Goal: Book appointment/travel/reservation

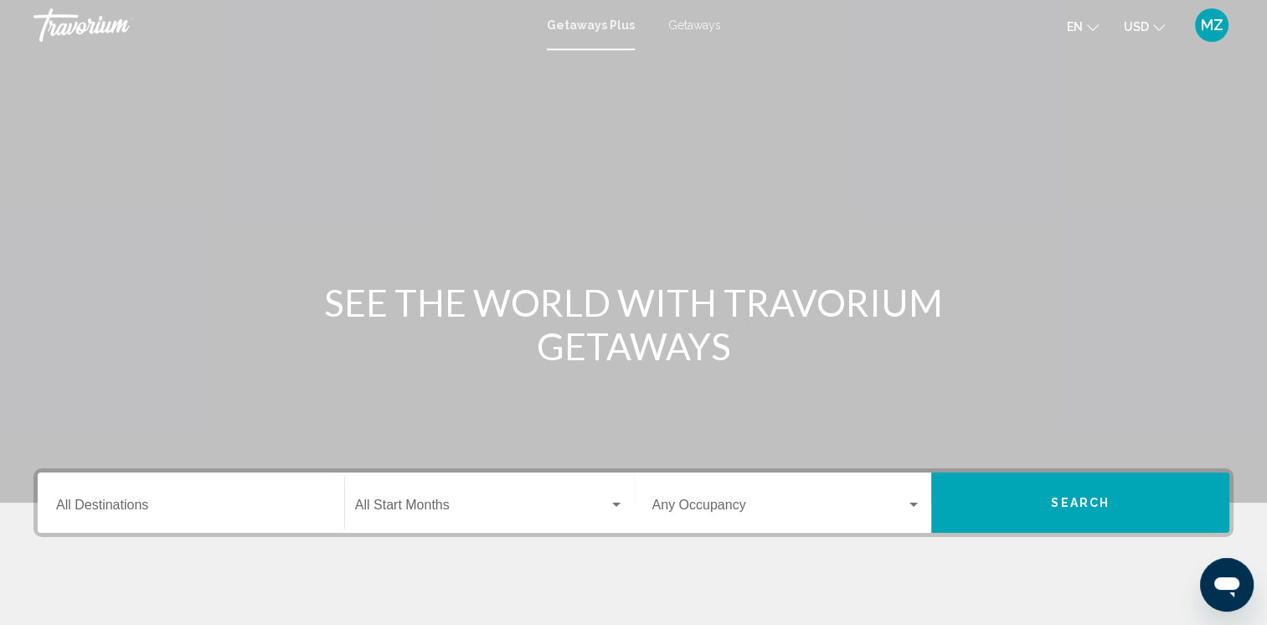
click at [1156, 28] on icon "Change currency" at bounding box center [1159, 28] width 12 height 12
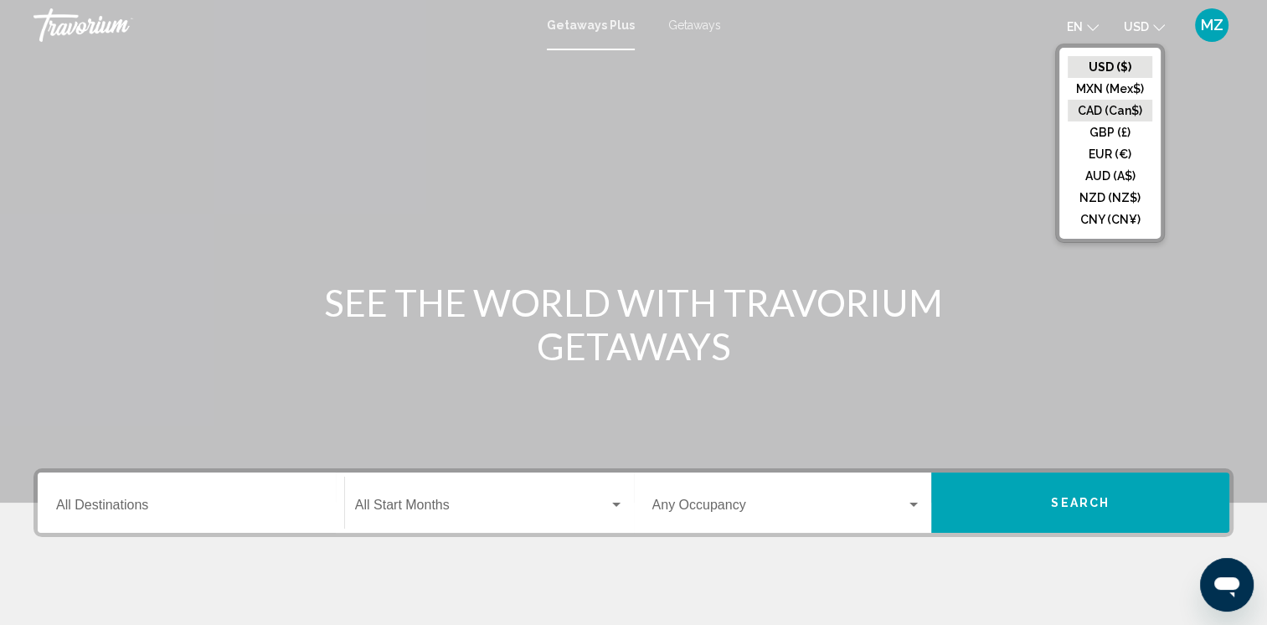
click at [1102, 112] on button "CAD (Can$)" at bounding box center [1110, 111] width 85 height 22
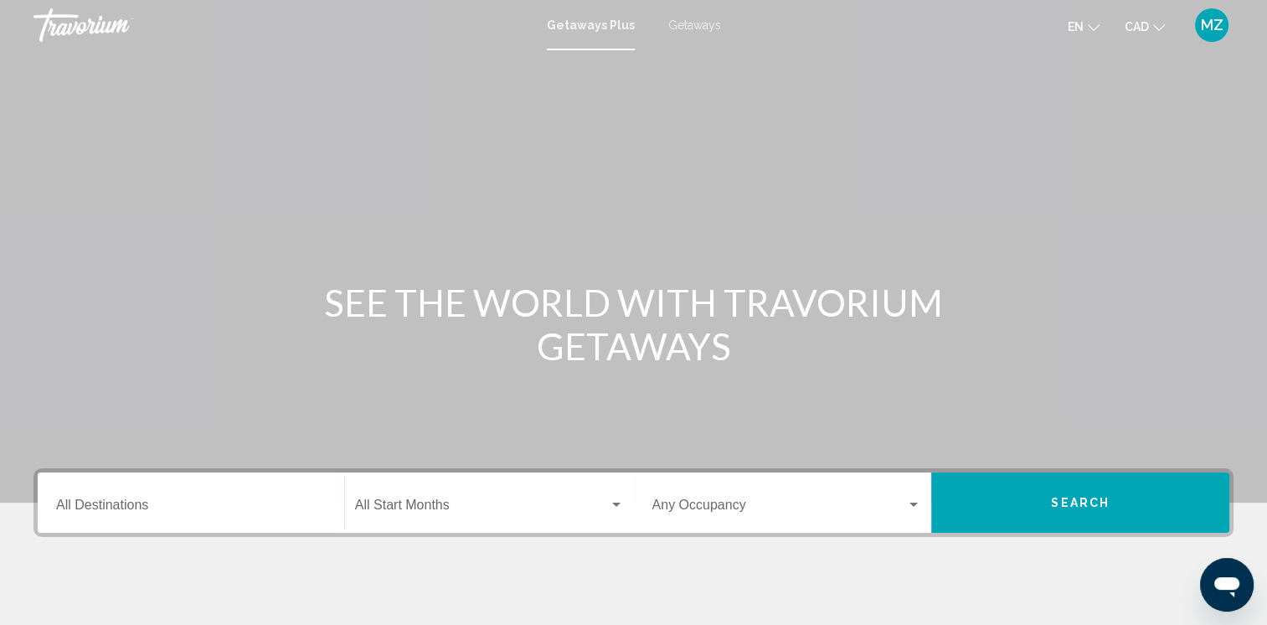
click at [674, 23] on span "Getaways" at bounding box center [694, 24] width 53 height 13
click at [168, 517] on div "Destination All Destinations" at bounding box center [191, 502] width 270 height 53
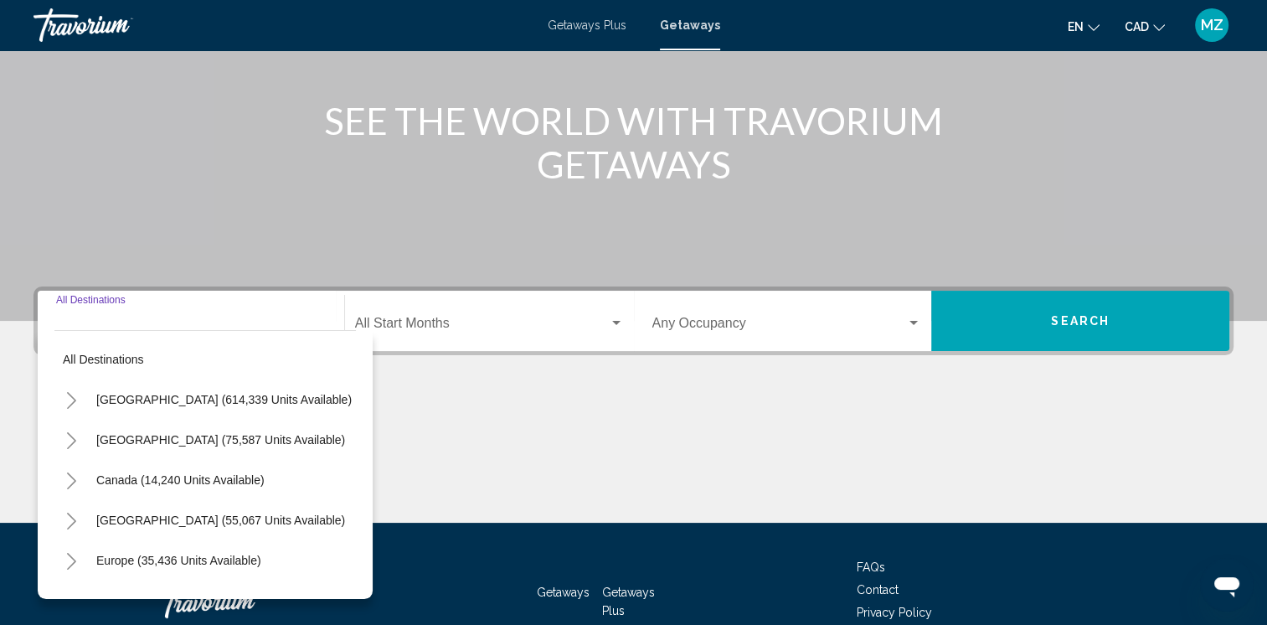
scroll to position [284, 0]
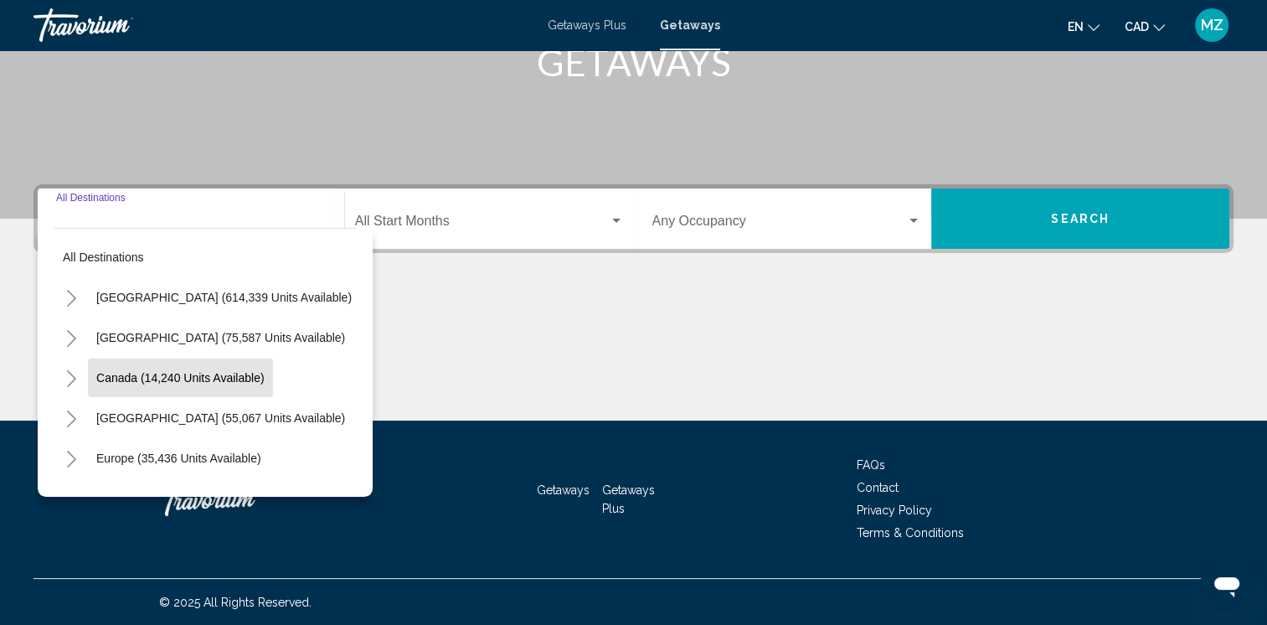
click at [131, 377] on span "Canada (14,240 units available)" at bounding box center [180, 377] width 168 height 13
type input "**********"
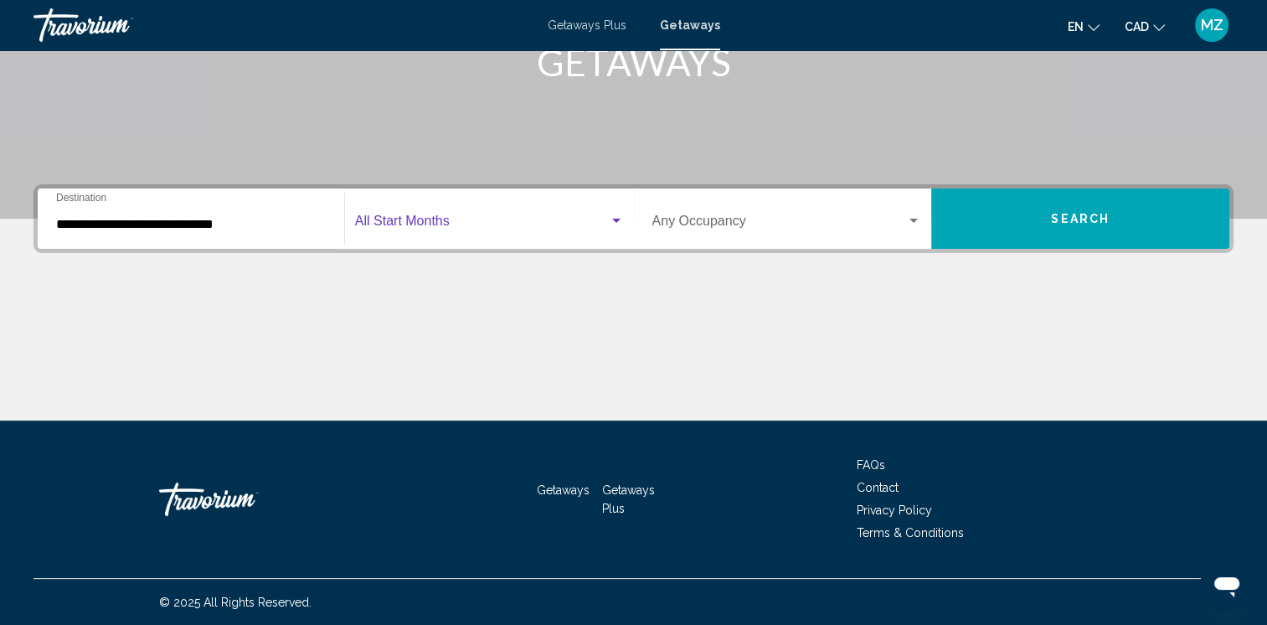
click at [449, 224] on span "Search widget" at bounding box center [482, 224] width 254 height 15
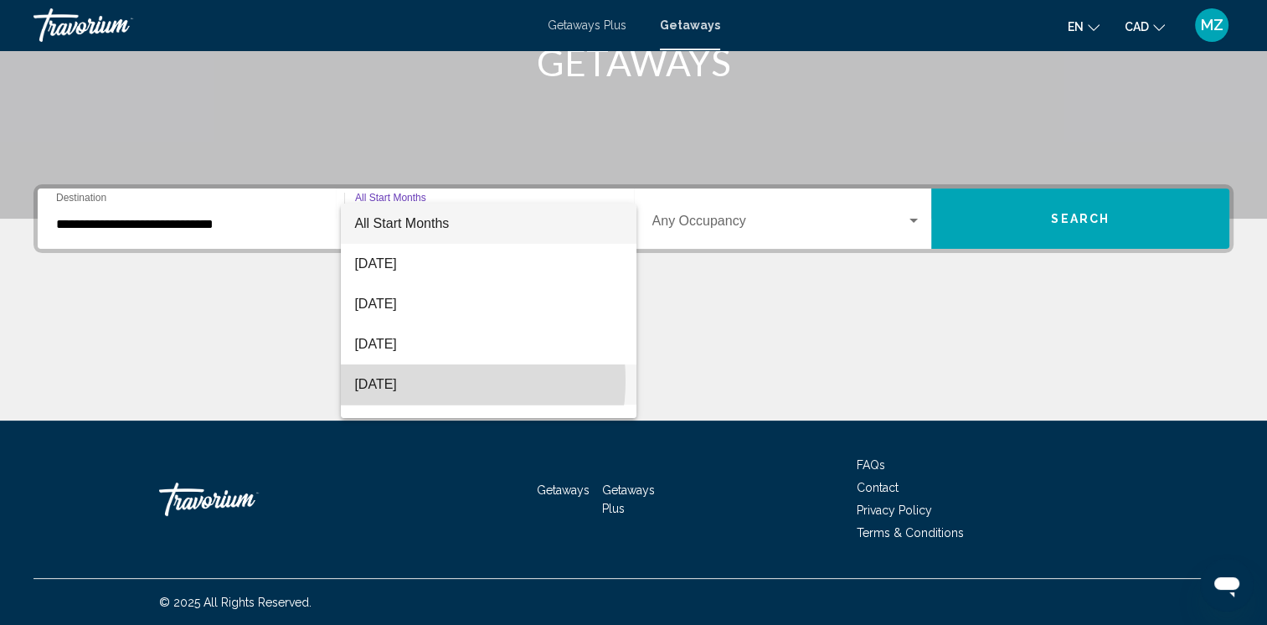
click at [419, 380] on span "[DATE]" at bounding box center [488, 384] width 269 height 40
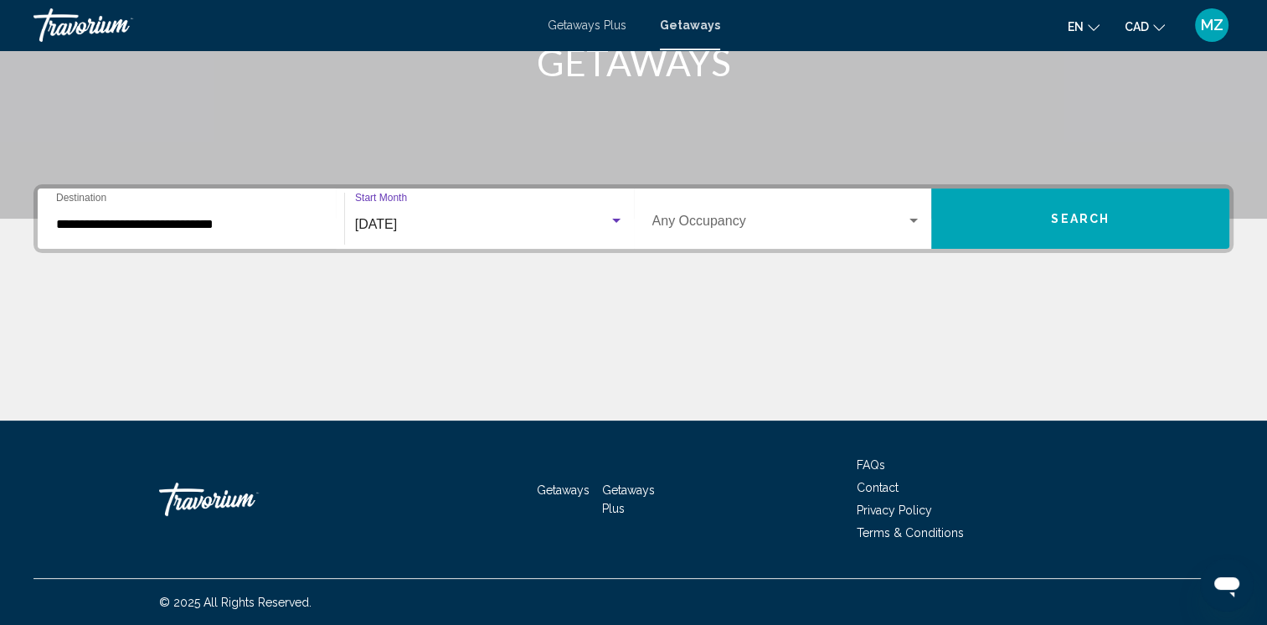
click at [1099, 229] on button "Search" at bounding box center [1080, 218] width 298 height 60
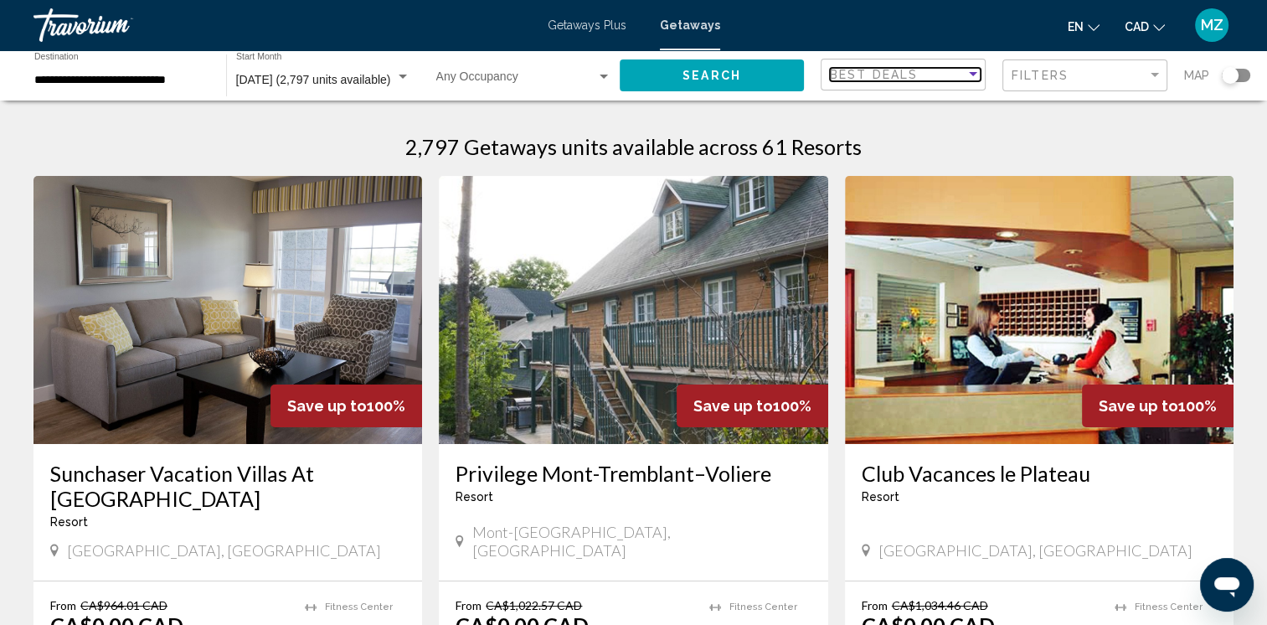
click at [972, 70] on div "Sort by" at bounding box center [972, 74] width 15 height 13
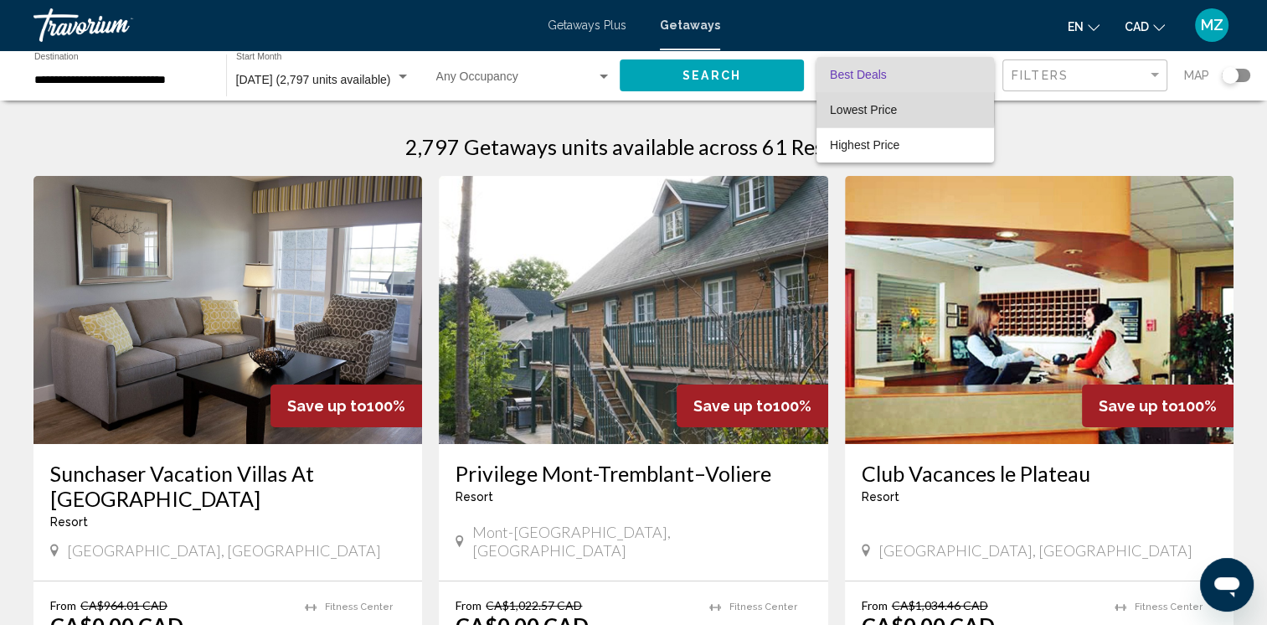
click at [878, 108] on span "Lowest Price" at bounding box center [863, 109] width 67 height 13
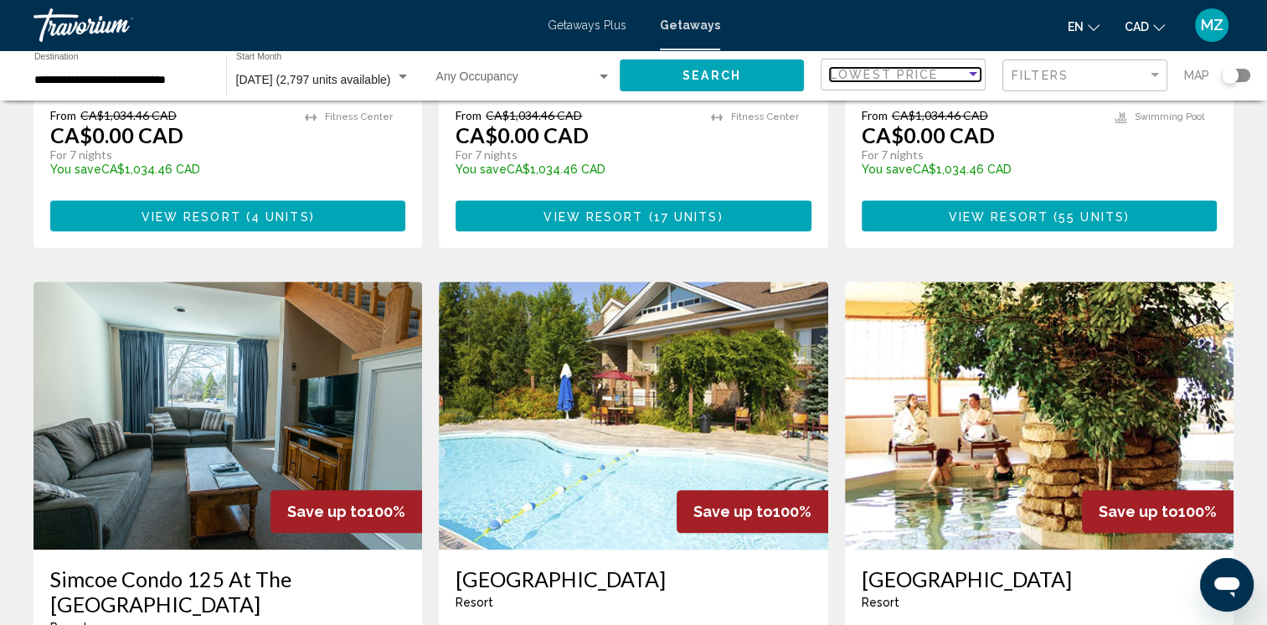
scroll to position [2010, 0]
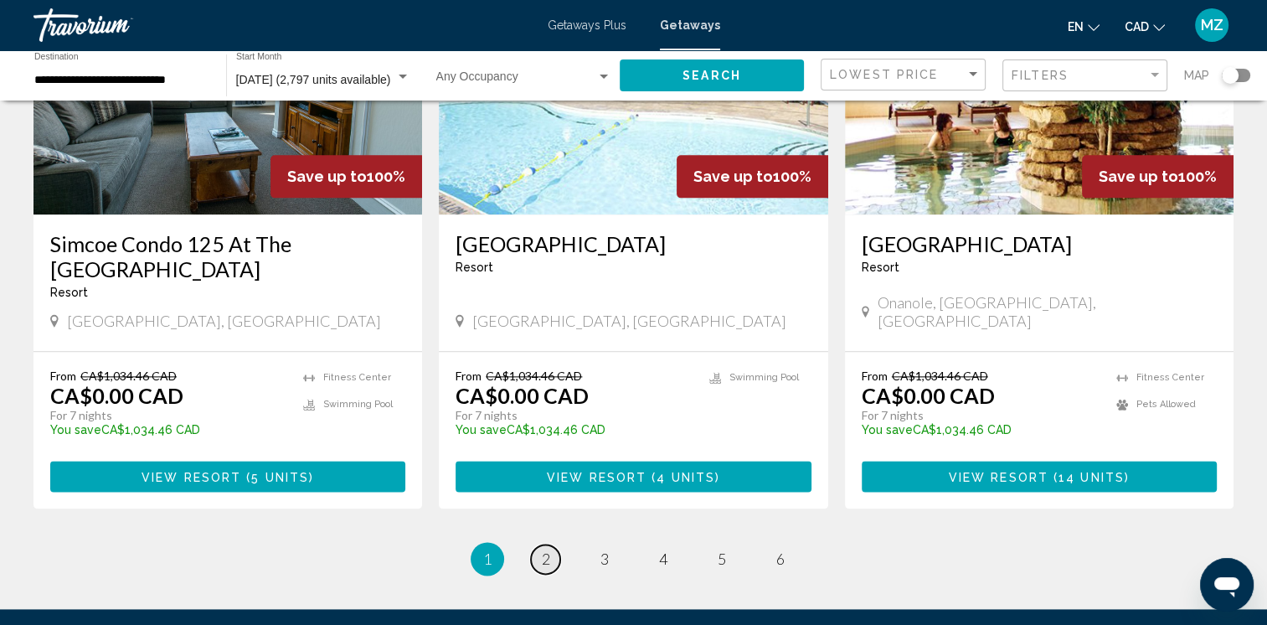
click at [545, 549] on span "2" at bounding box center [546, 558] width 8 height 18
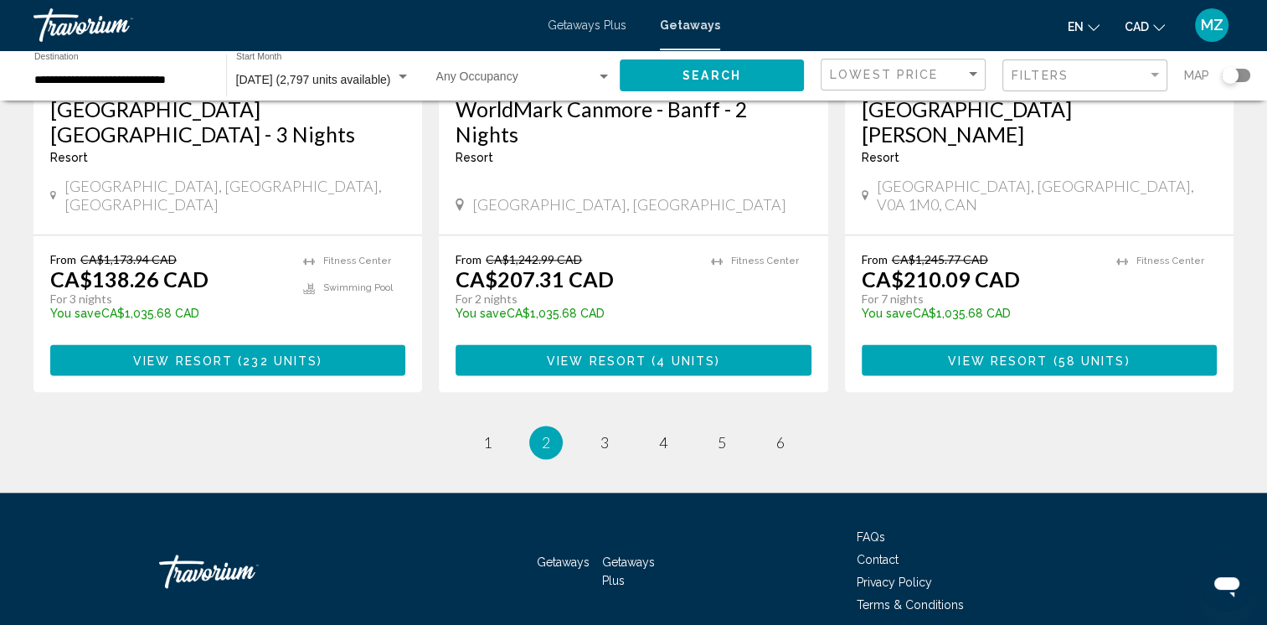
scroll to position [2177, 0]
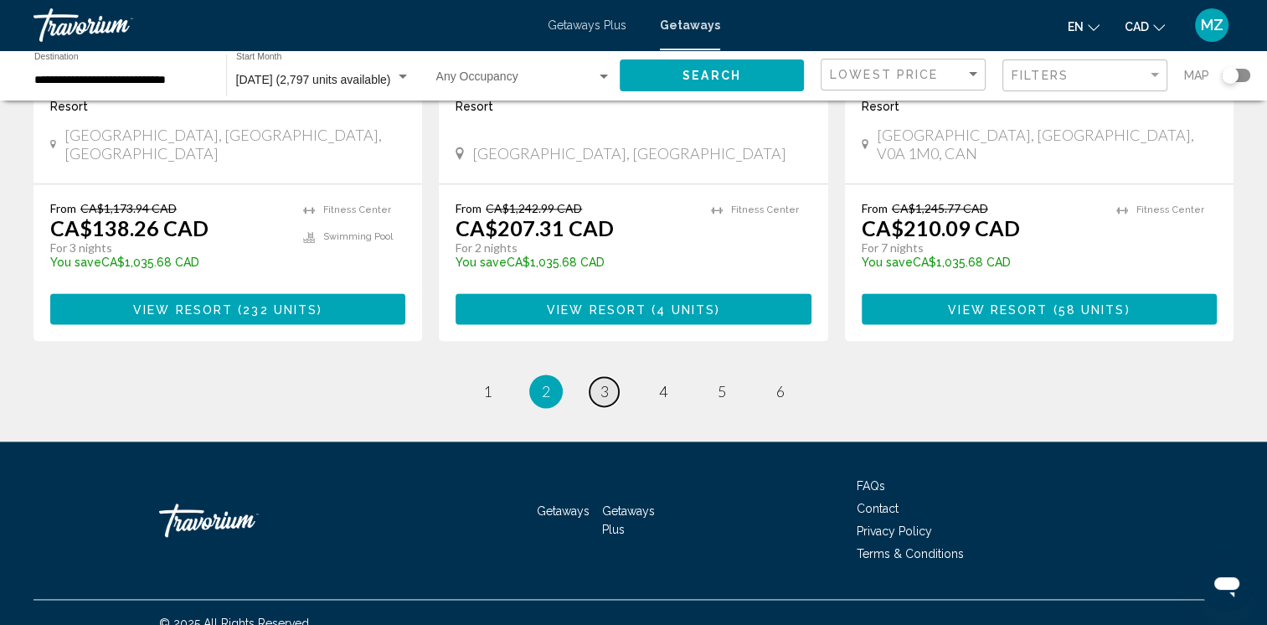
click at [606, 390] on span "3" at bounding box center [604, 391] width 8 height 18
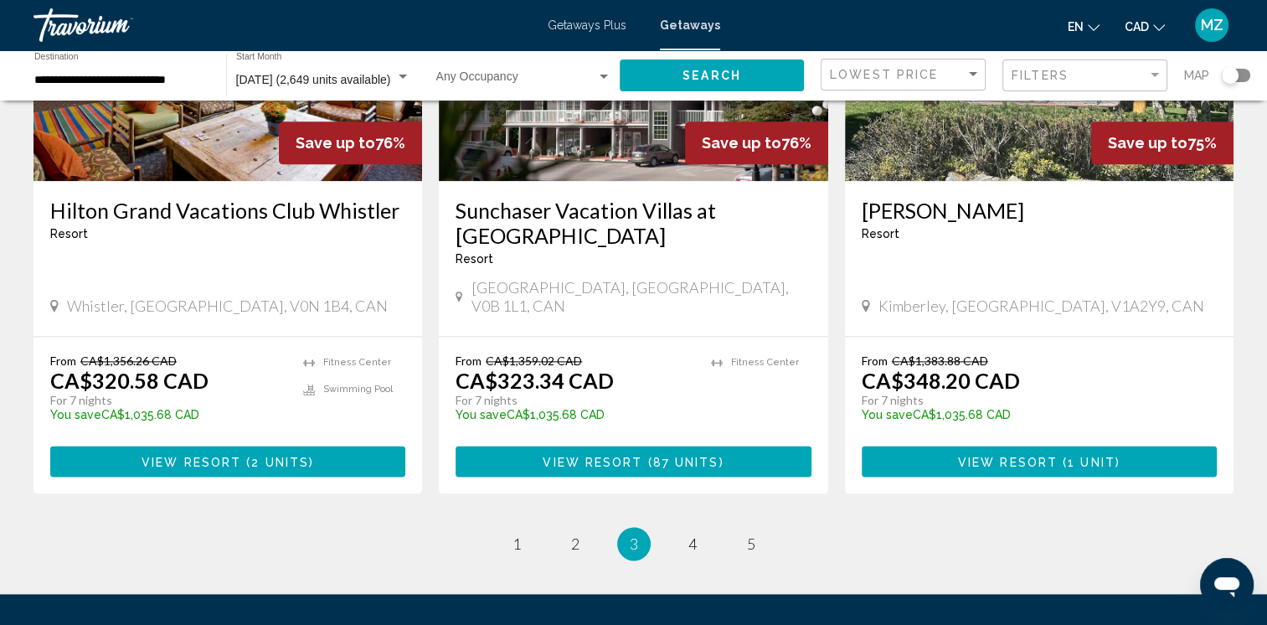
scroll to position [2093, 0]
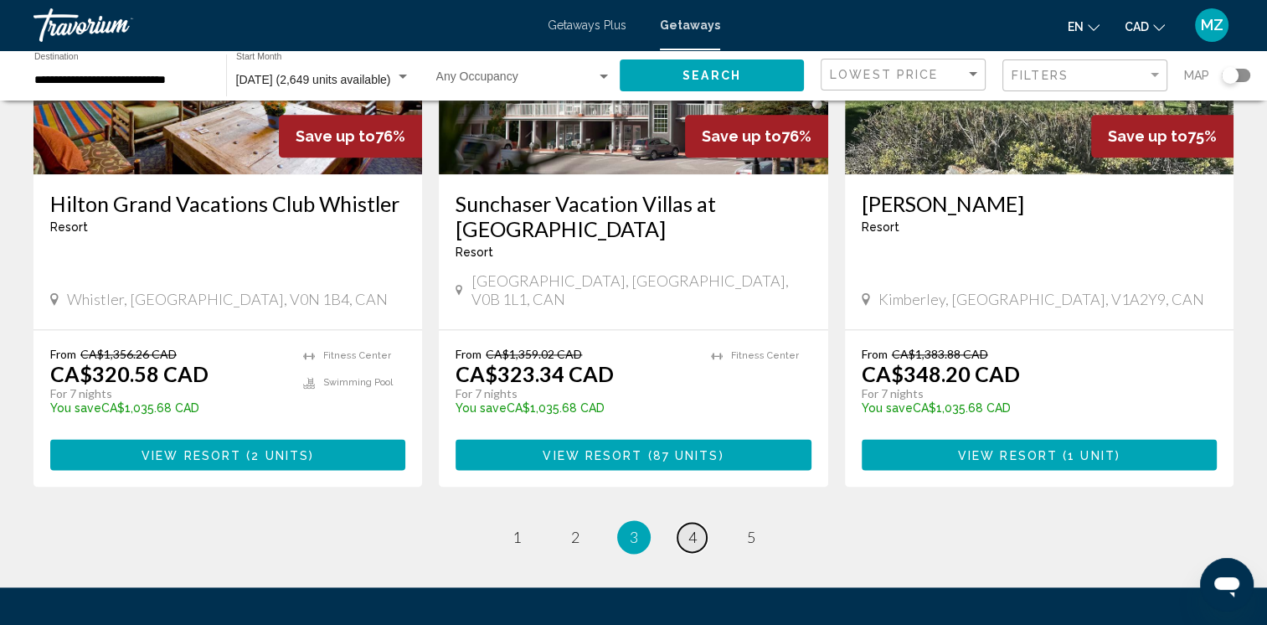
click at [694, 528] on span "4" at bounding box center [692, 537] width 8 height 18
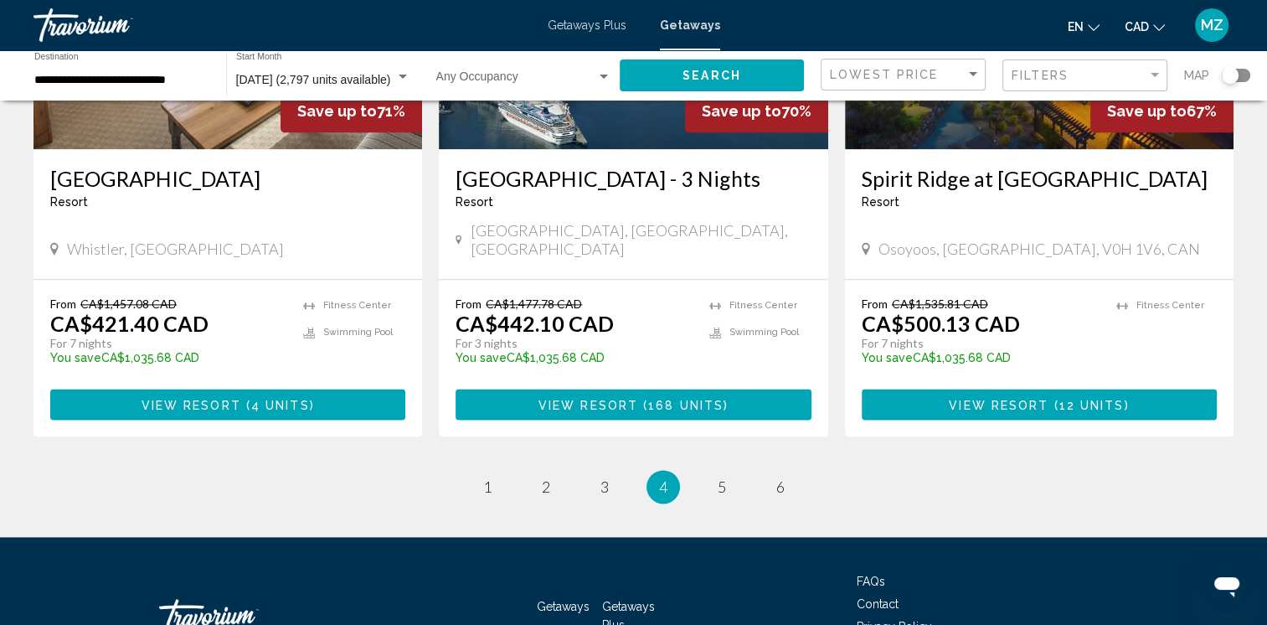
scroll to position [2152, 0]
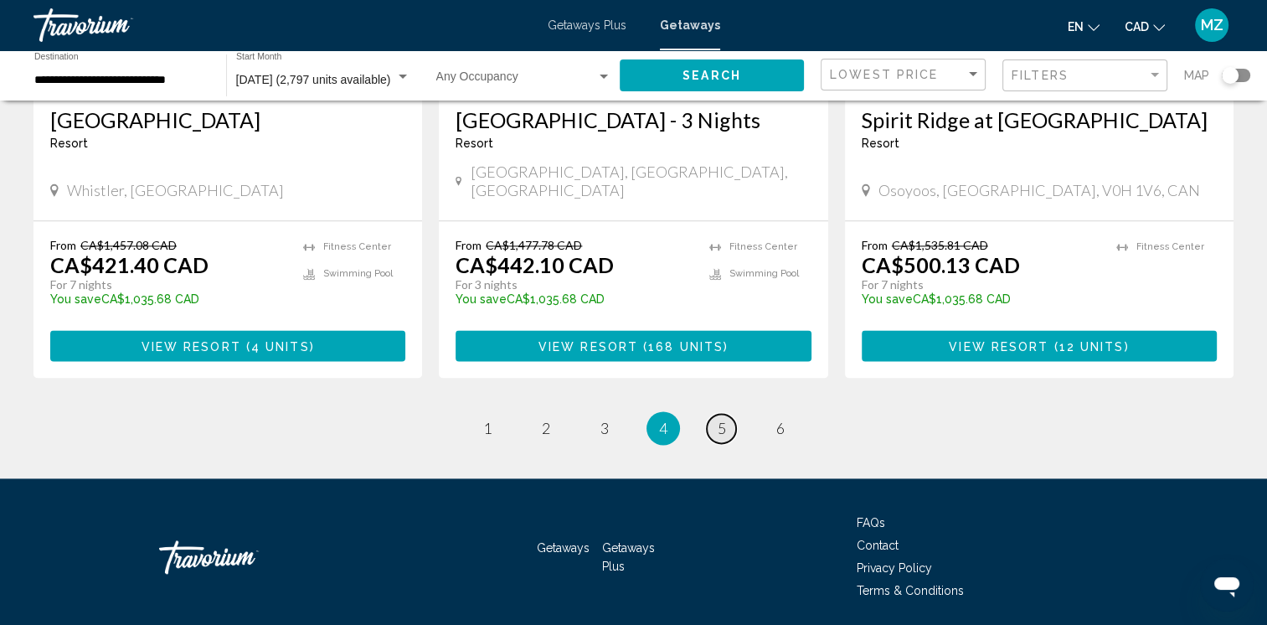
click at [720, 419] on span "5" at bounding box center [722, 428] width 8 height 18
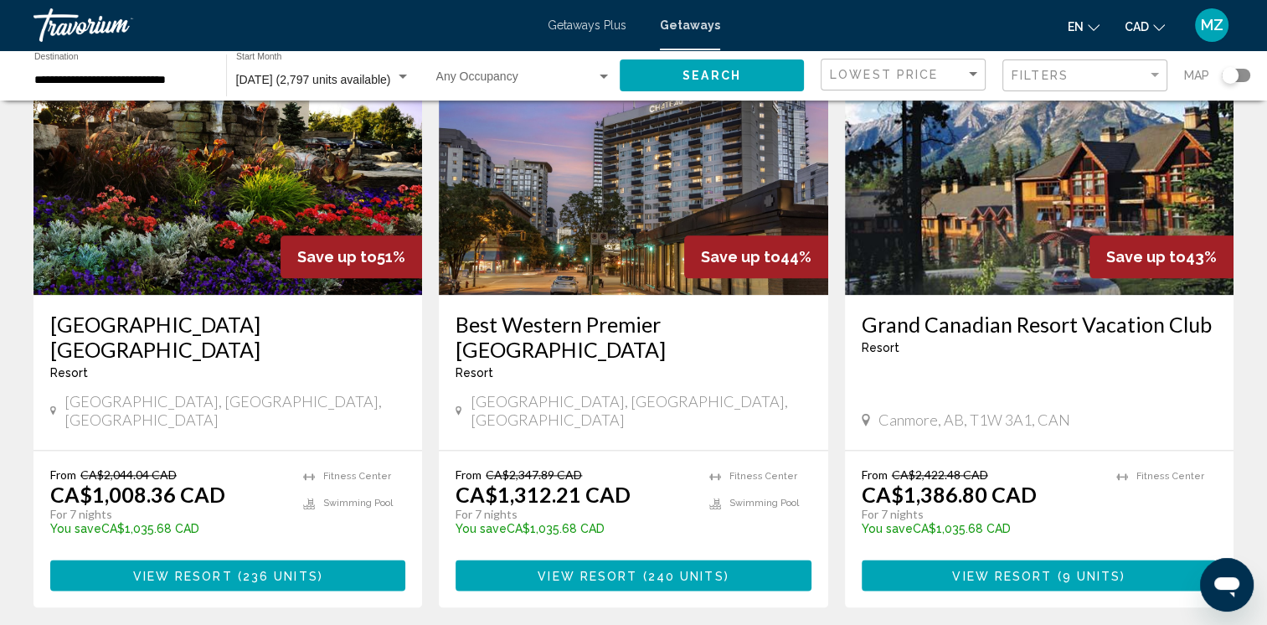
scroll to position [2093, 0]
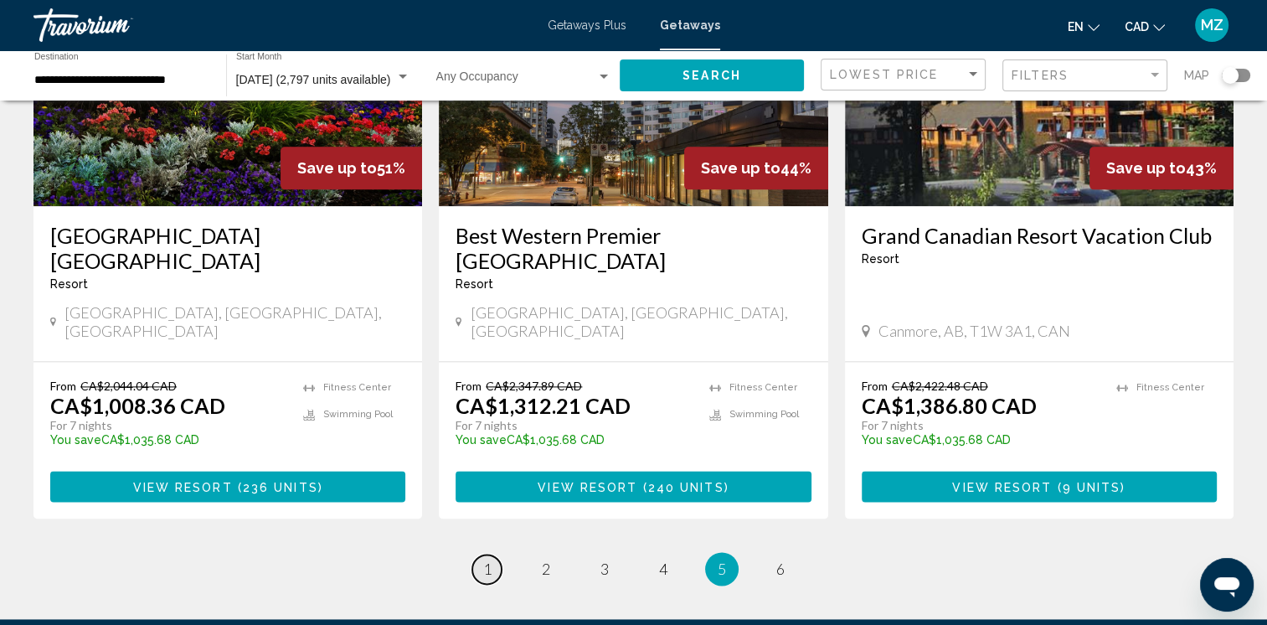
click at [486, 559] on span "1" at bounding box center [487, 568] width 8 height 18
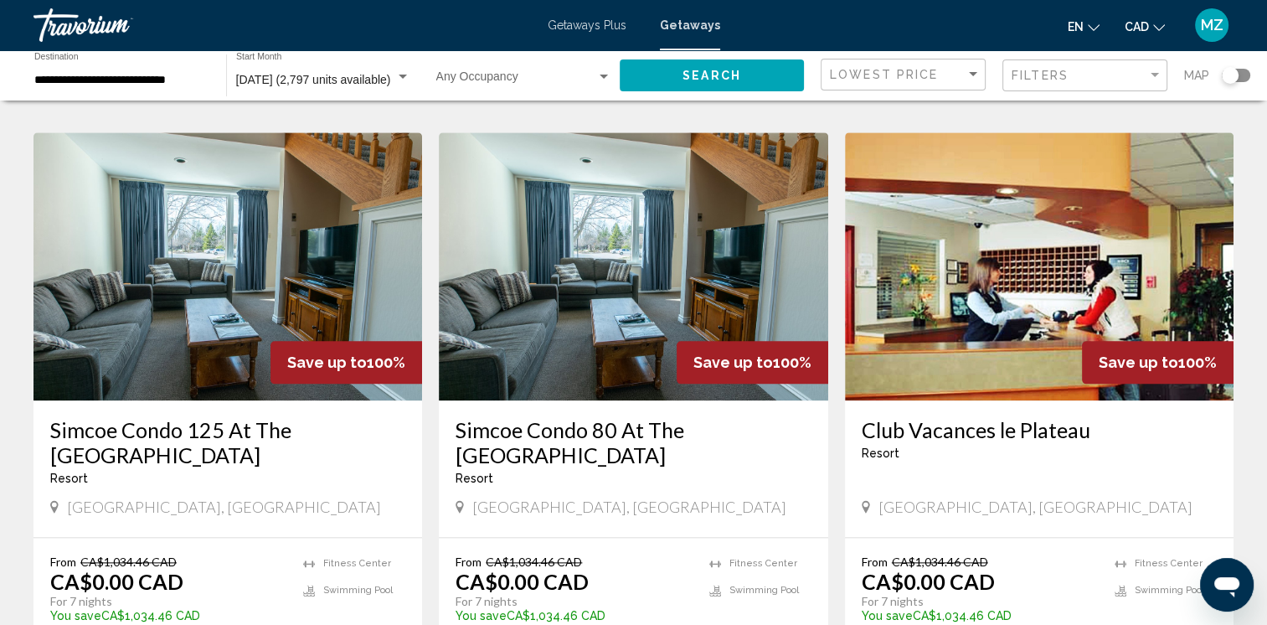
scroll to position [2152, 0]
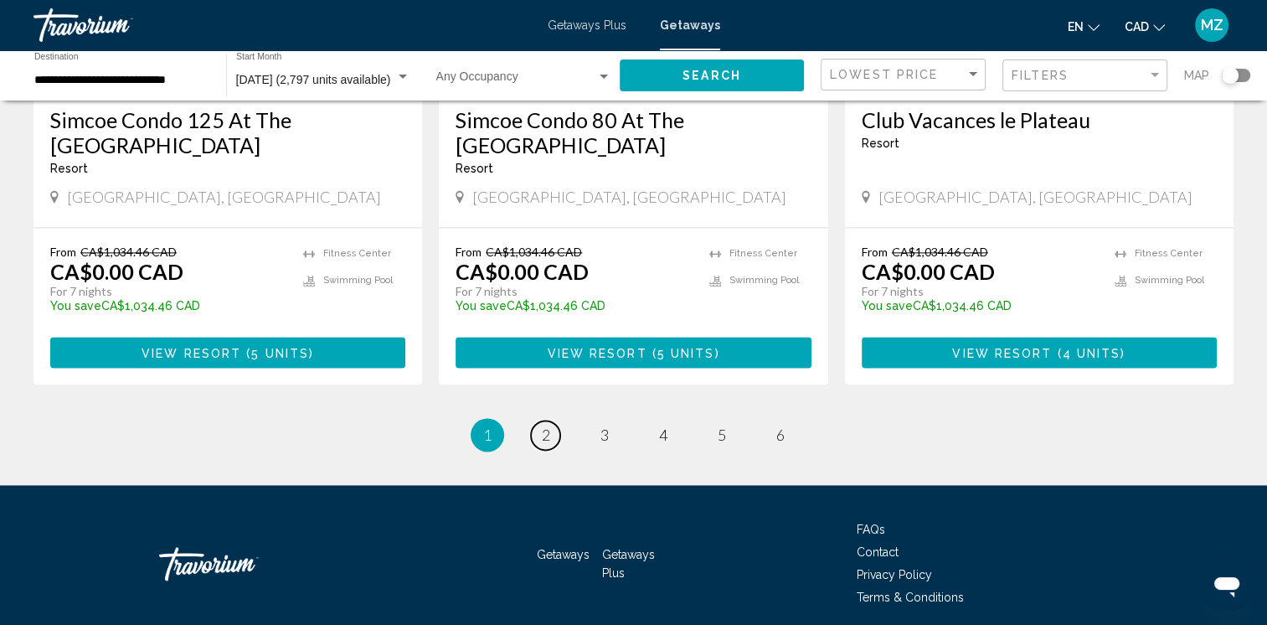
click at [552, 420] on link "page 2" at bounding box center [545, 434] width 29 height 29
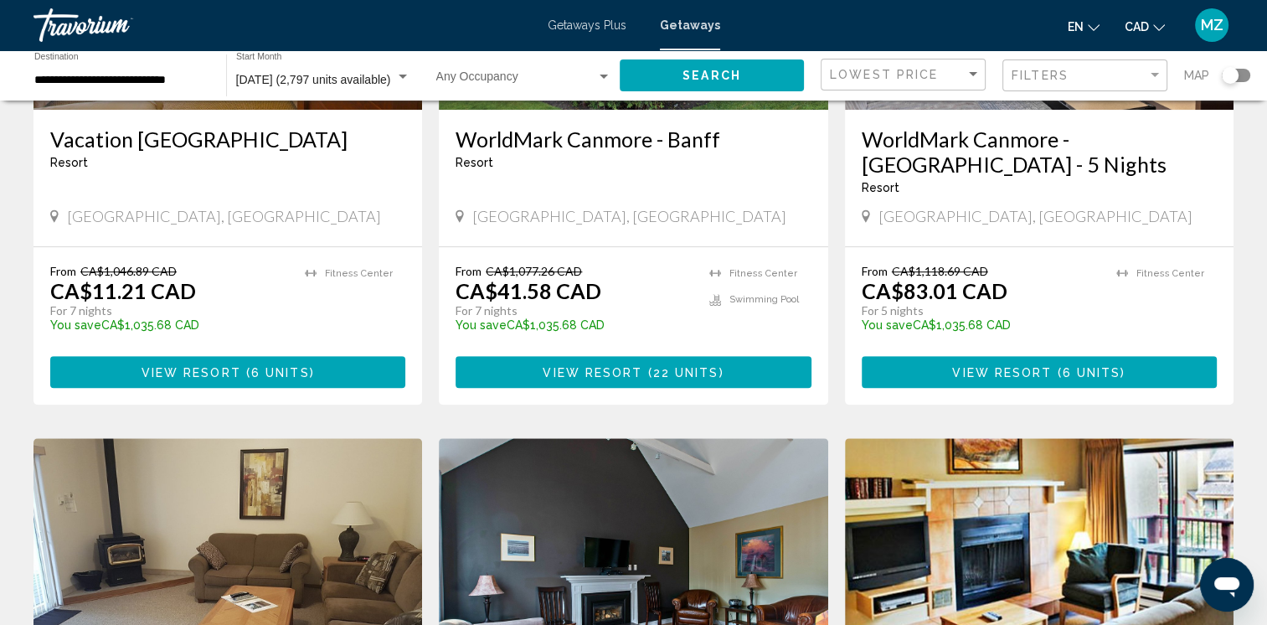
scroll to position [754, 0]
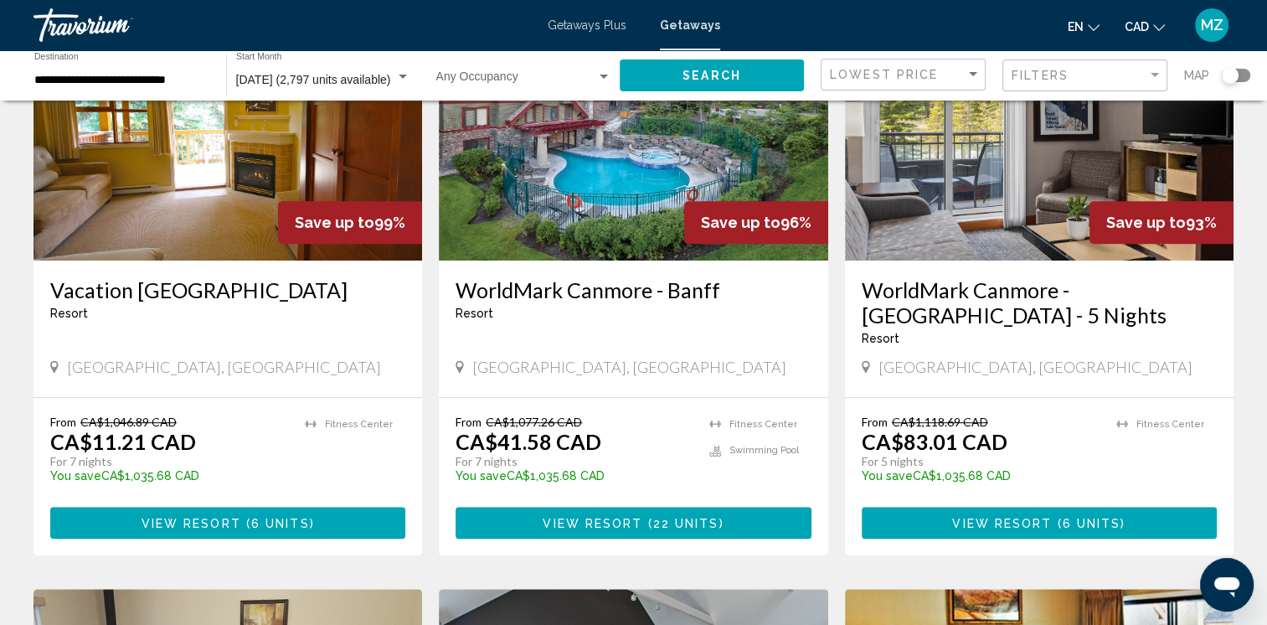
click at [874, 319] on h3 "WorldMark Canmore - [GEOGRAPHIC_DATA] - 5 Nights" at bounding box center [1039, 302] width 355 height 50
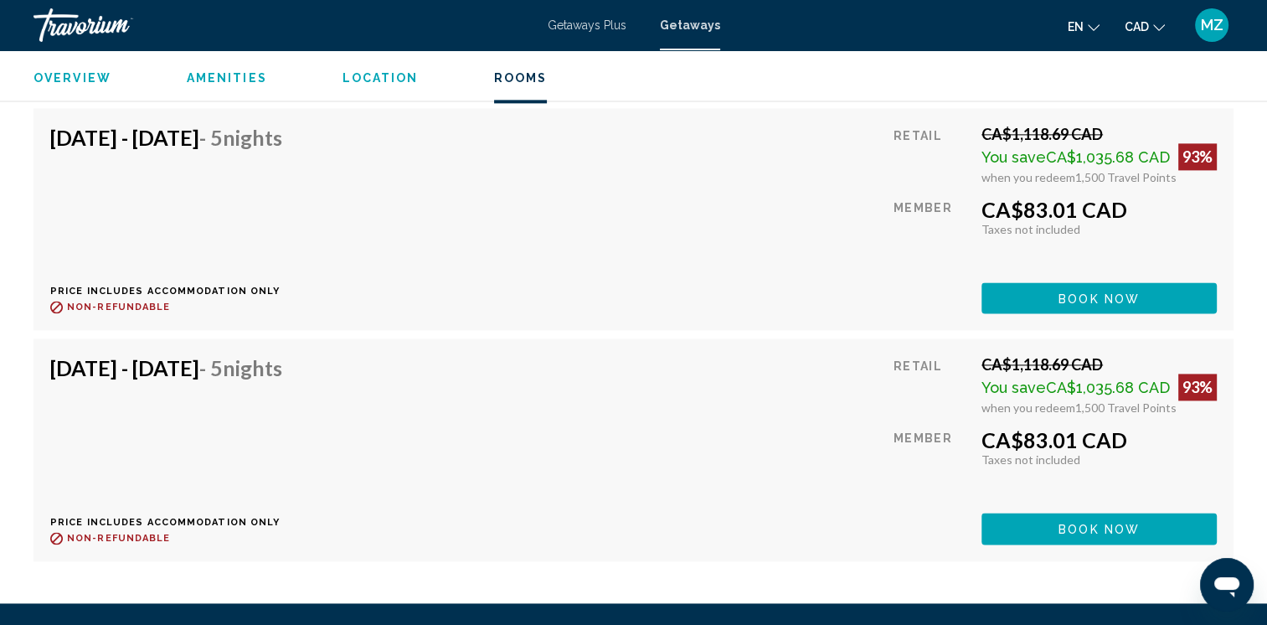
scroll to position [2469, 0]
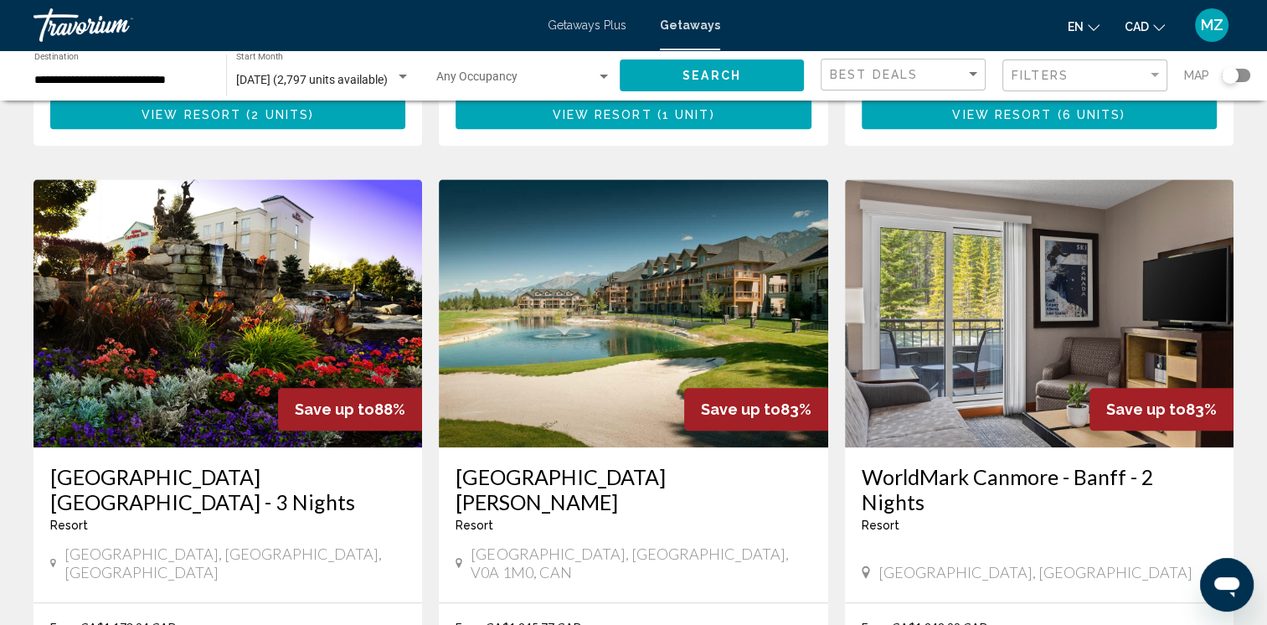
scroll to position [2010, 0]
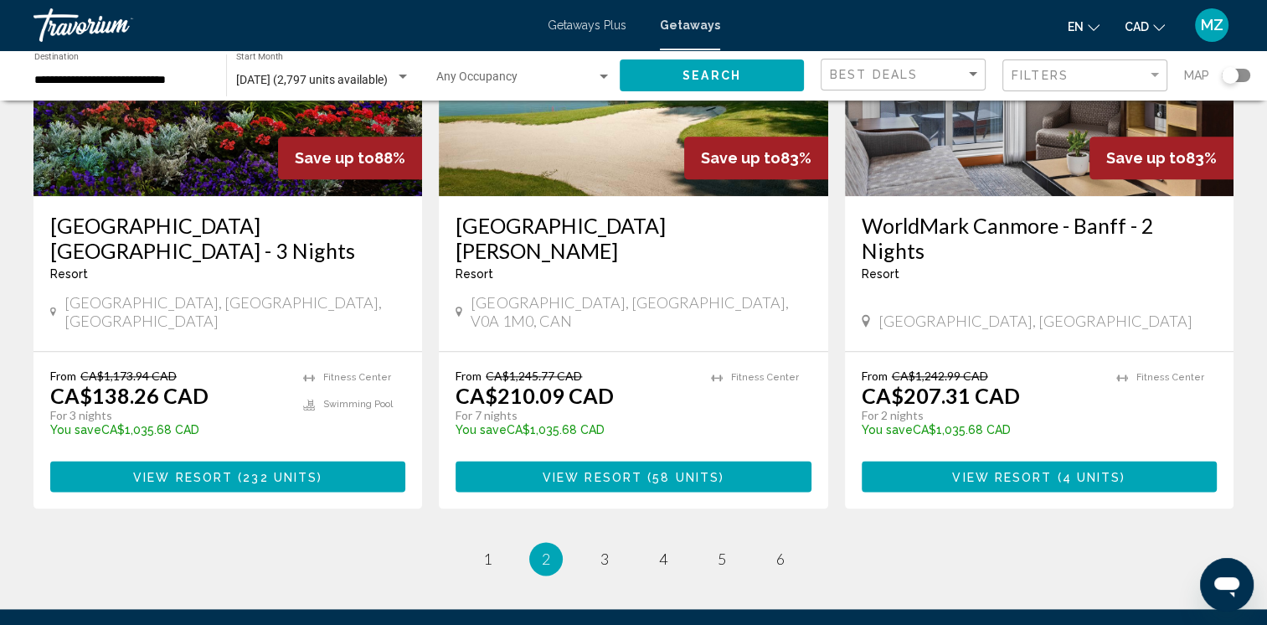
click at [178, 470] on span "View Resort" at bounding box center [183, 476] width 100 height 13
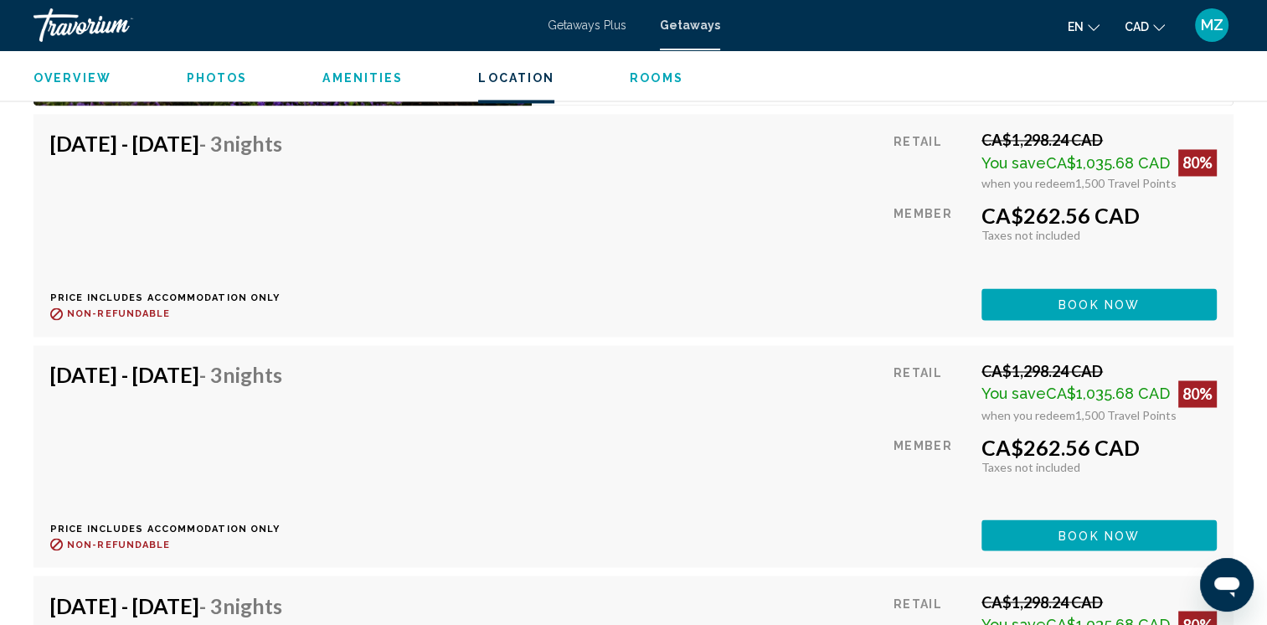
scroll to position [2261, 0]
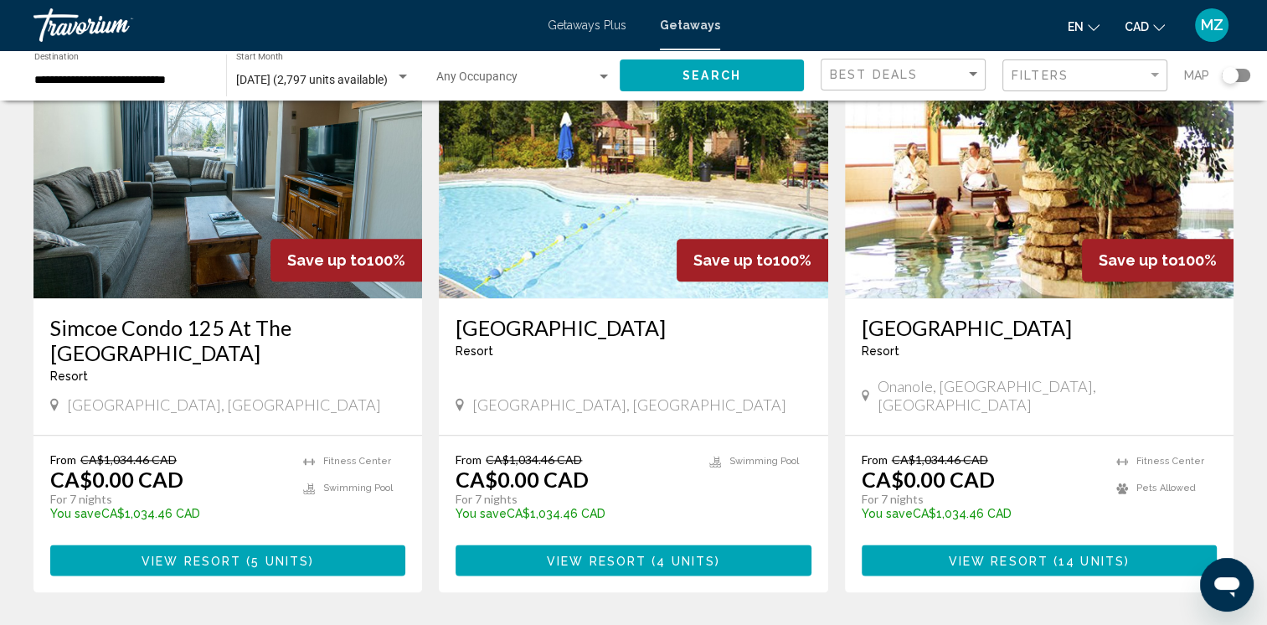
scroll to position [2093, 0]
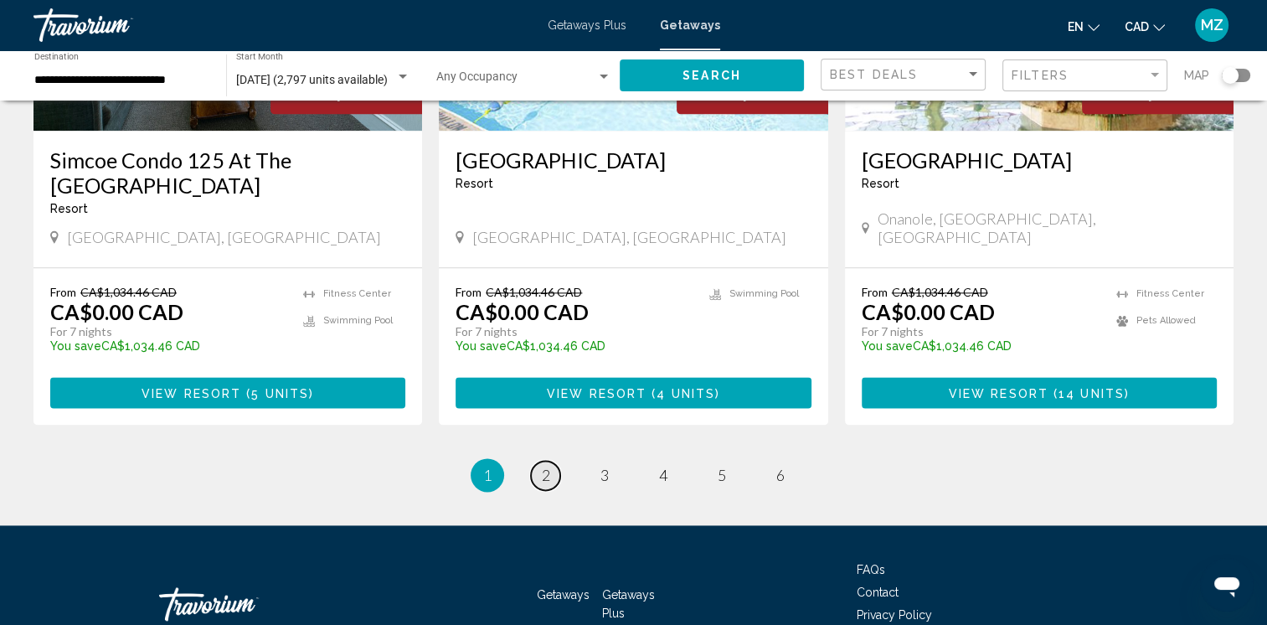
click at [543, 466] on span "2" at bounding box center [546, 475] width 8 height 18
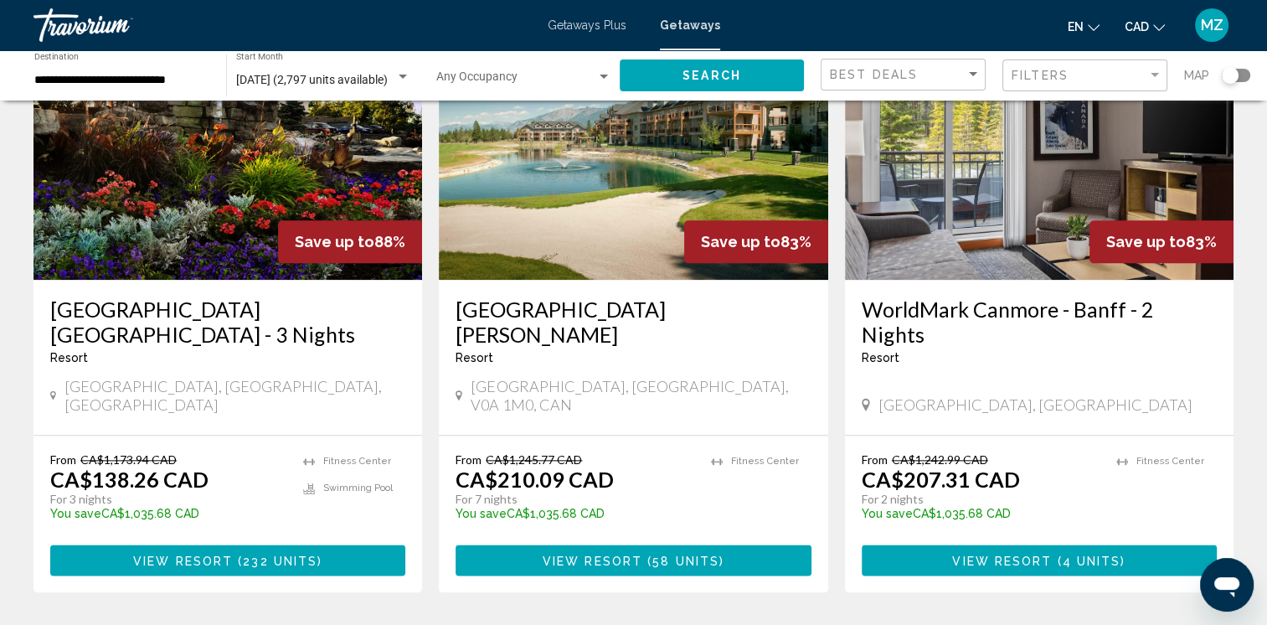
scroll to position [2177, 0]
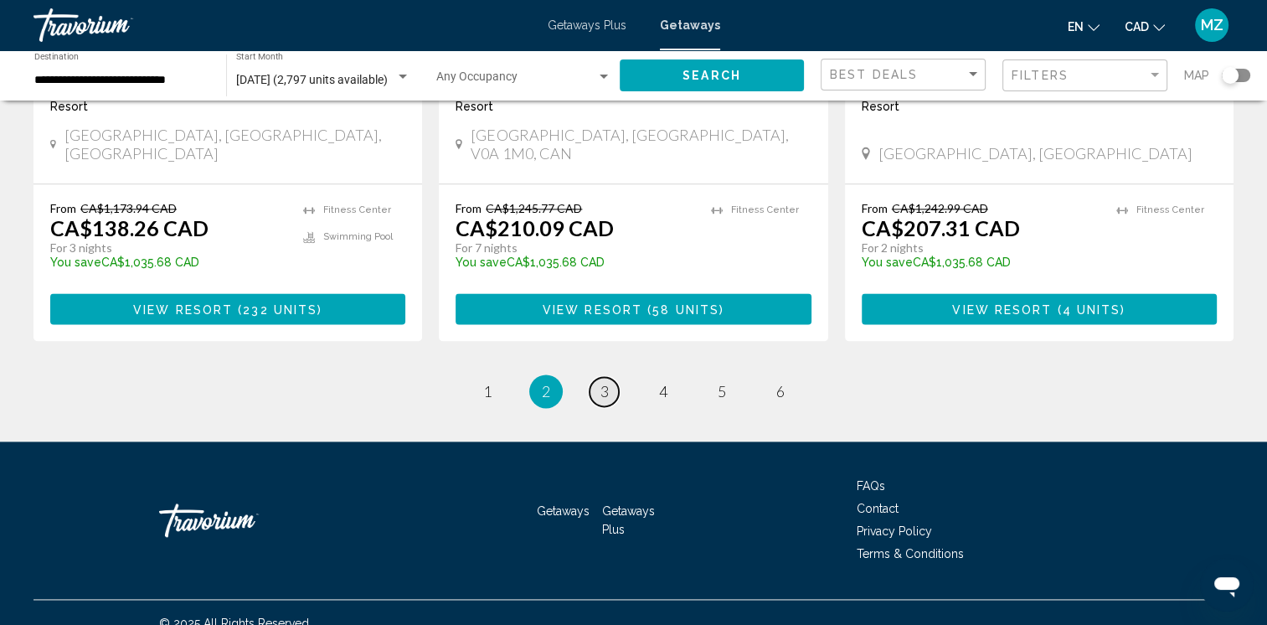
click at [610, 377] on link "page 3" at bounding box center [603, 391] width 29 height 29
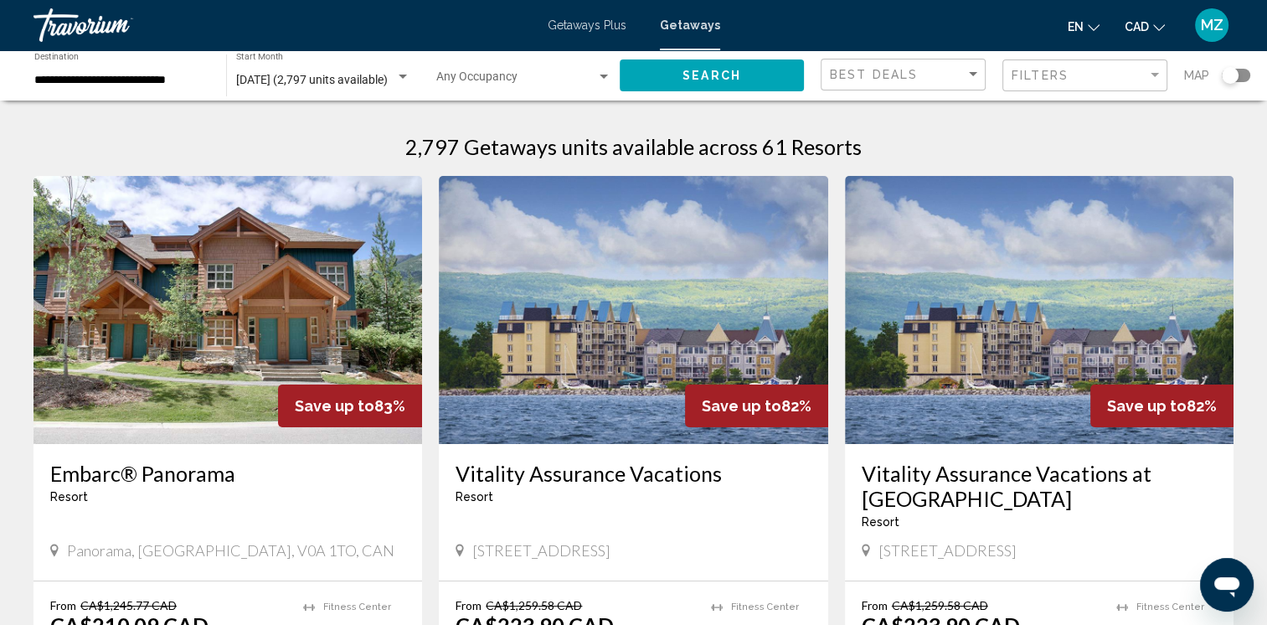
click at [239, 383] on img "Main content" at bounding box center [227, 310] width 389 height 268
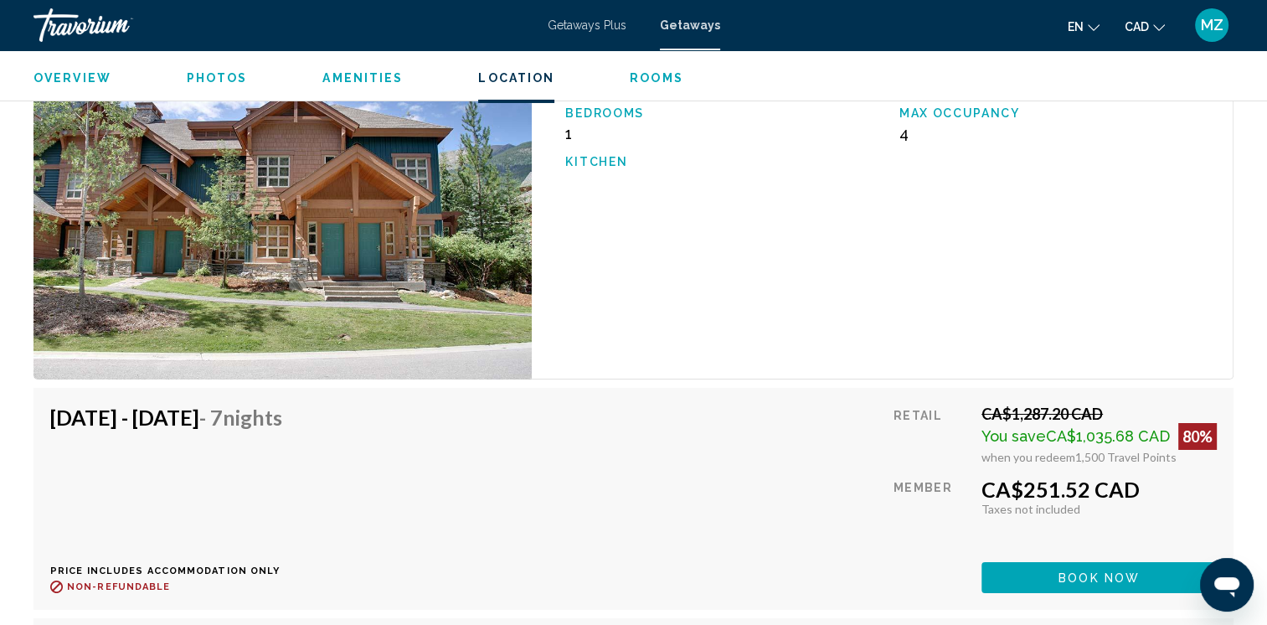
scroll to position [6029, 0]
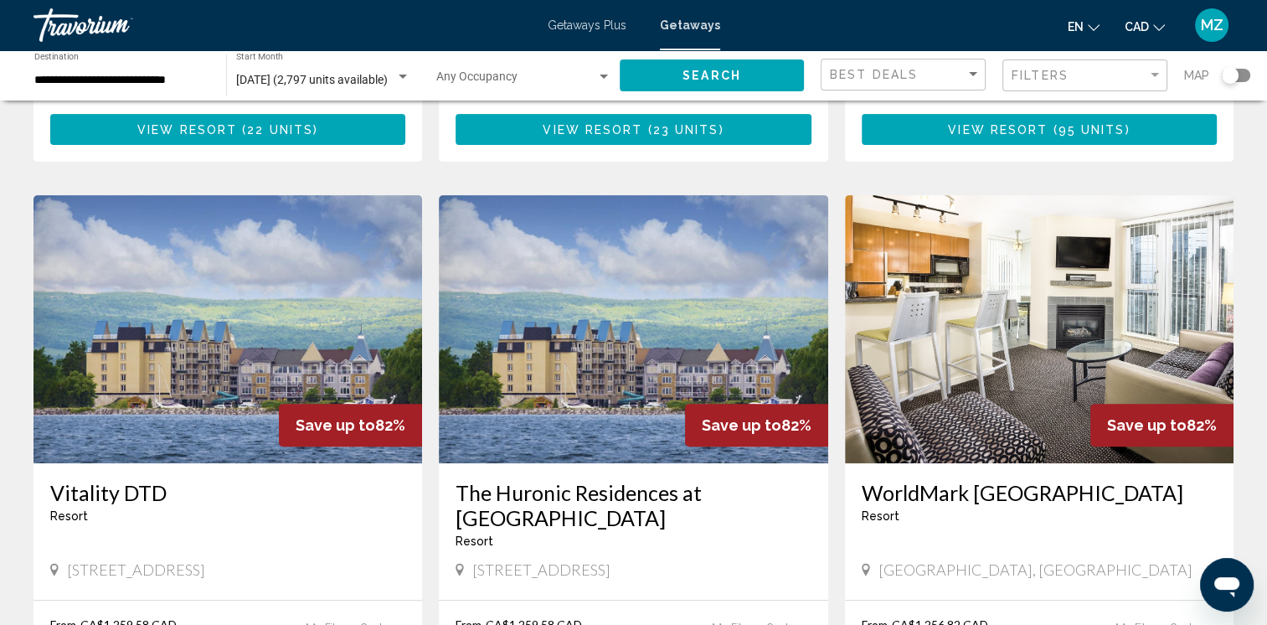
scroll to position [670, 0]
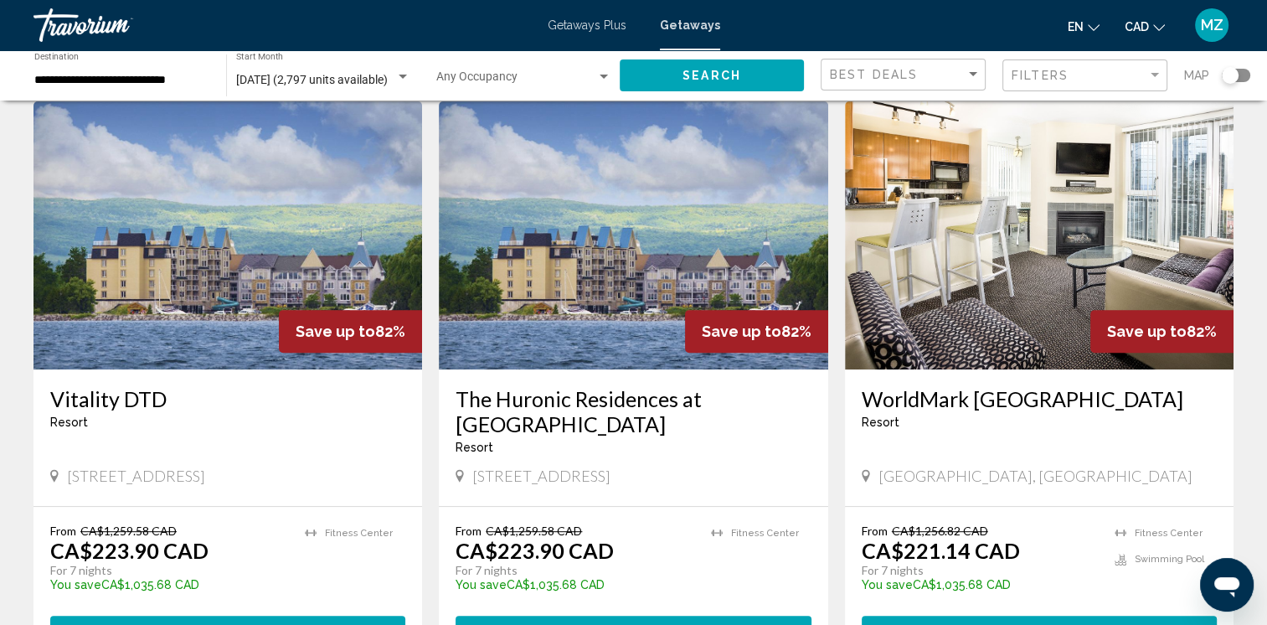
click at [926, 400] on h3 "WorldMark [GEOGRAPHIC_DATA]" at bounding box center [1039, 398] width 355 height 25
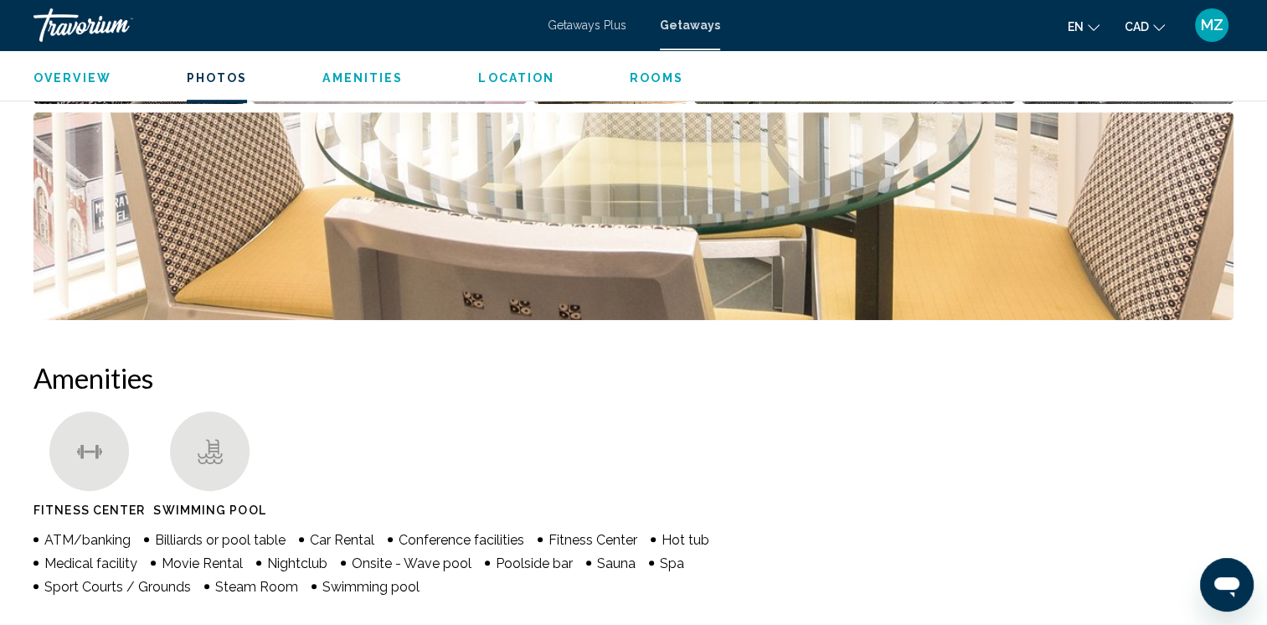
scroll to position [1001, 0]
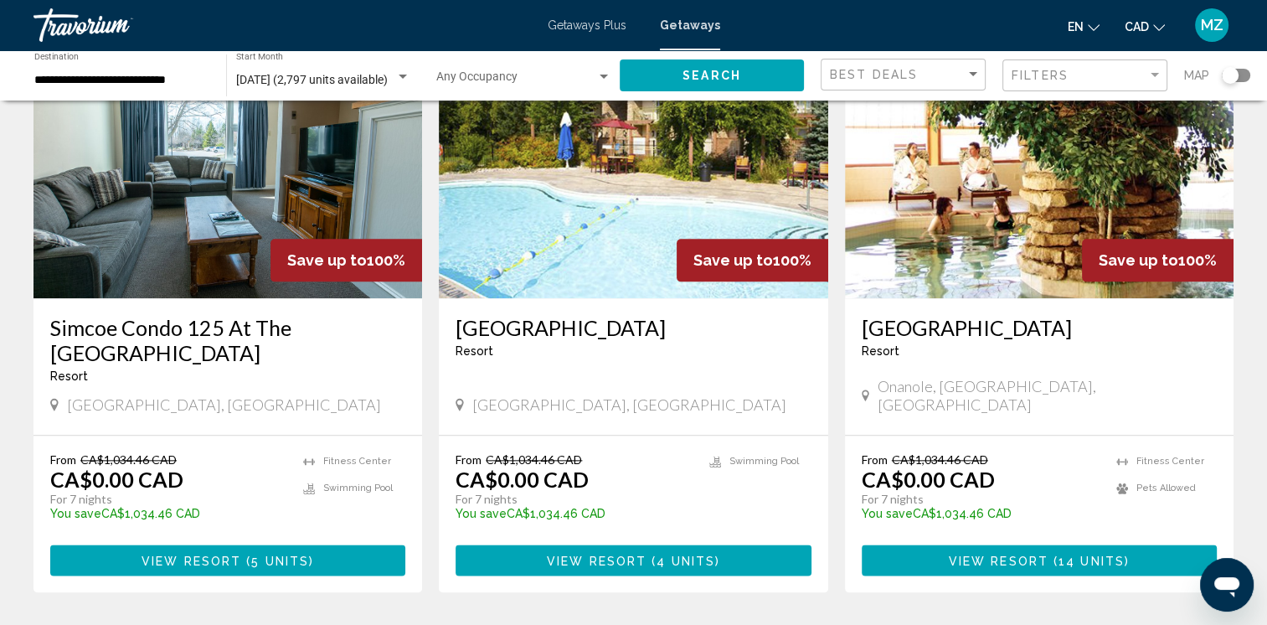
scroll to position [2152, 0]
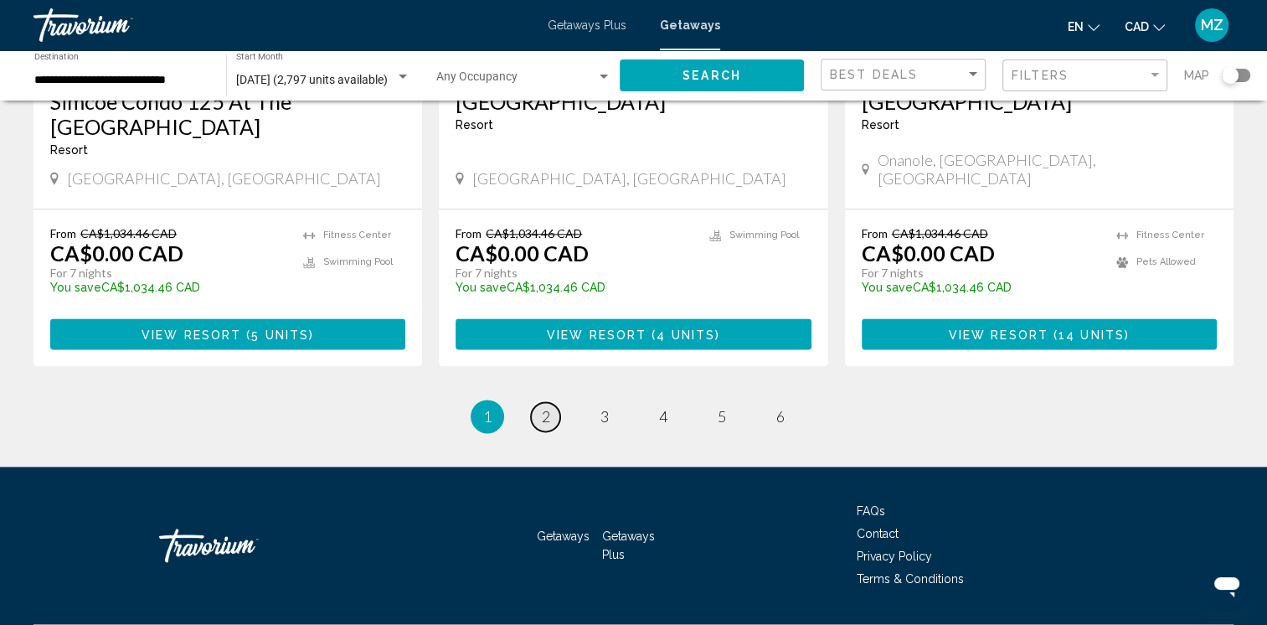
click at [553, 402] on link "page 2" at bounding box center [545, 416] width 29 height 29
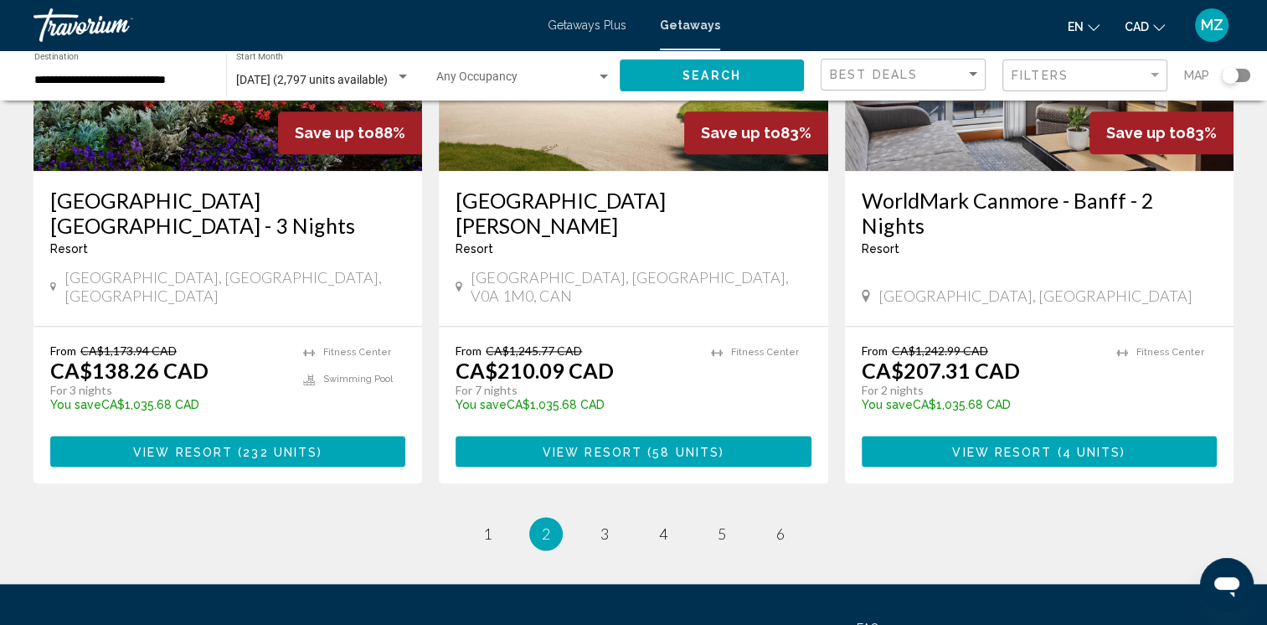
scroll to position [2177, 0]
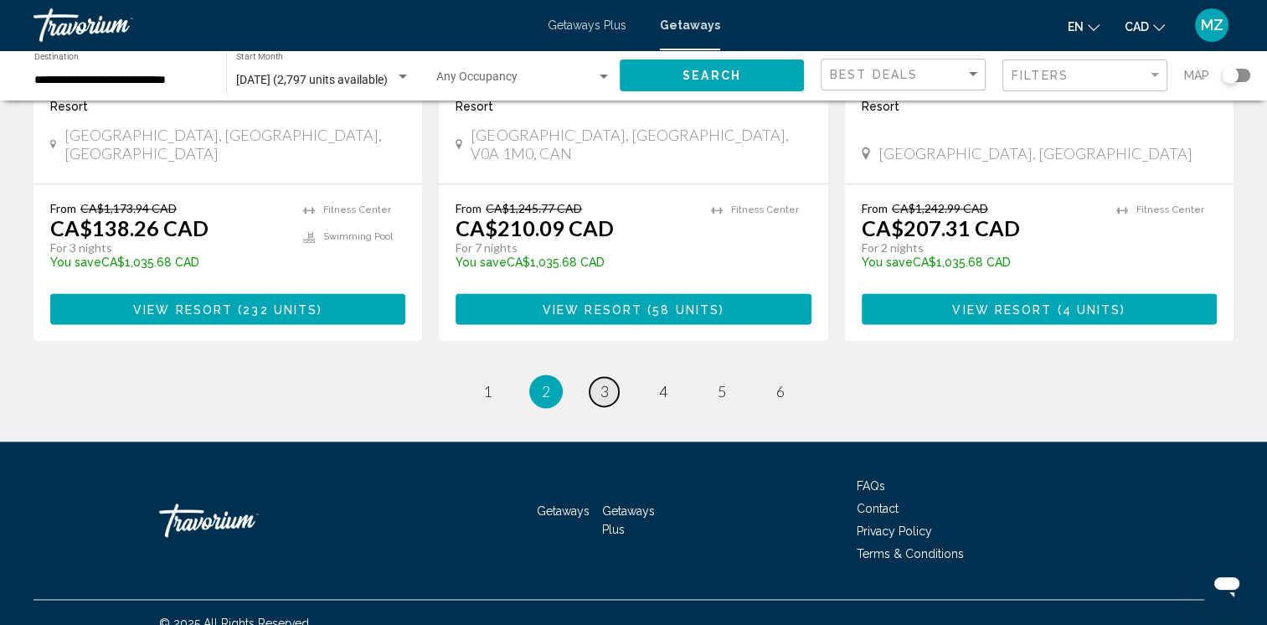
click at [597, 377] on link "page 3" at bounding box center [603, 391] width 29 height 29
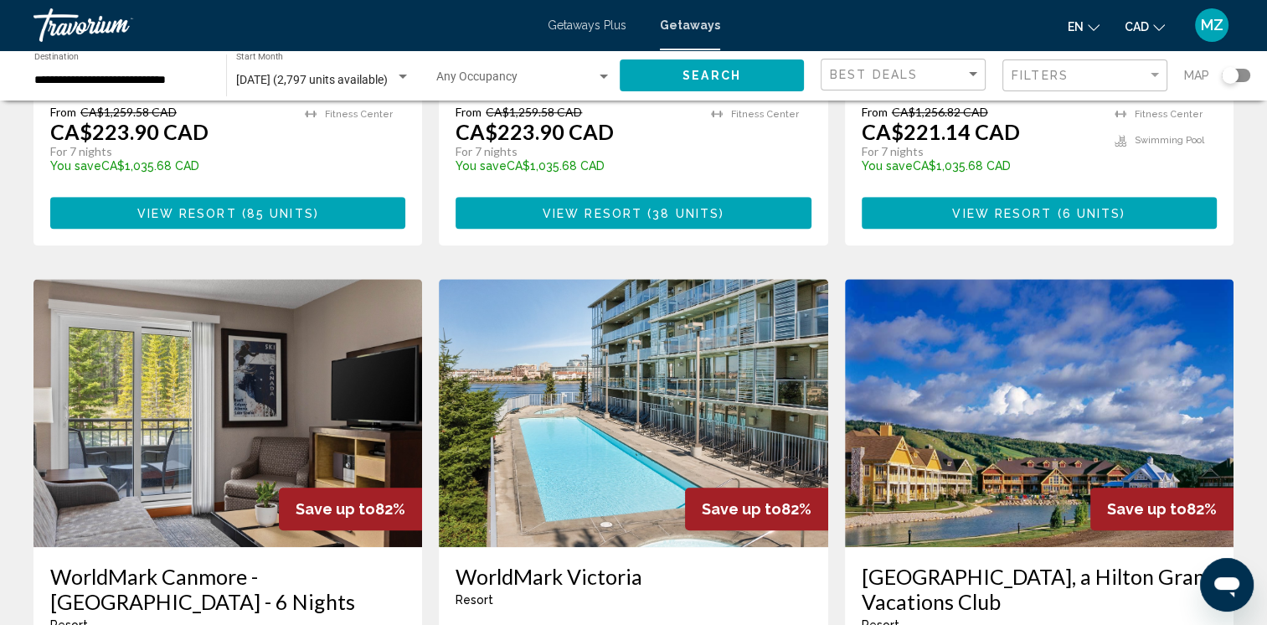
scroll to position [1256, 0]
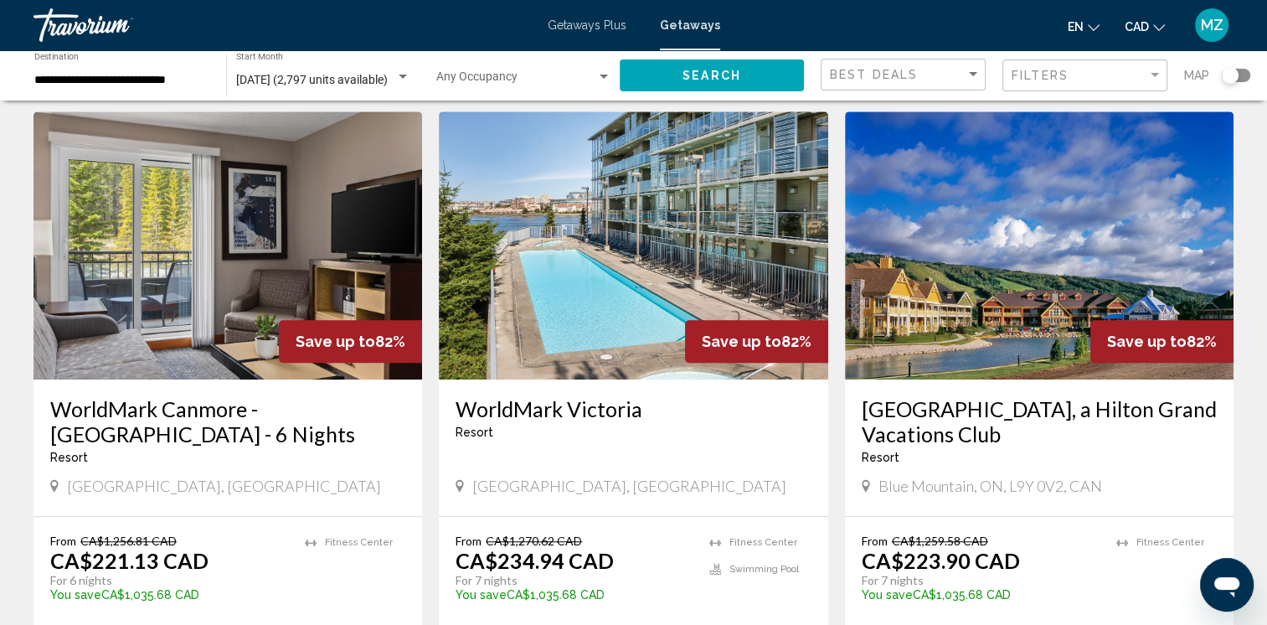
click at [532, 404] on h3 "WorldMark Victoria" at bounding box center [633, 408] width 355 height 25
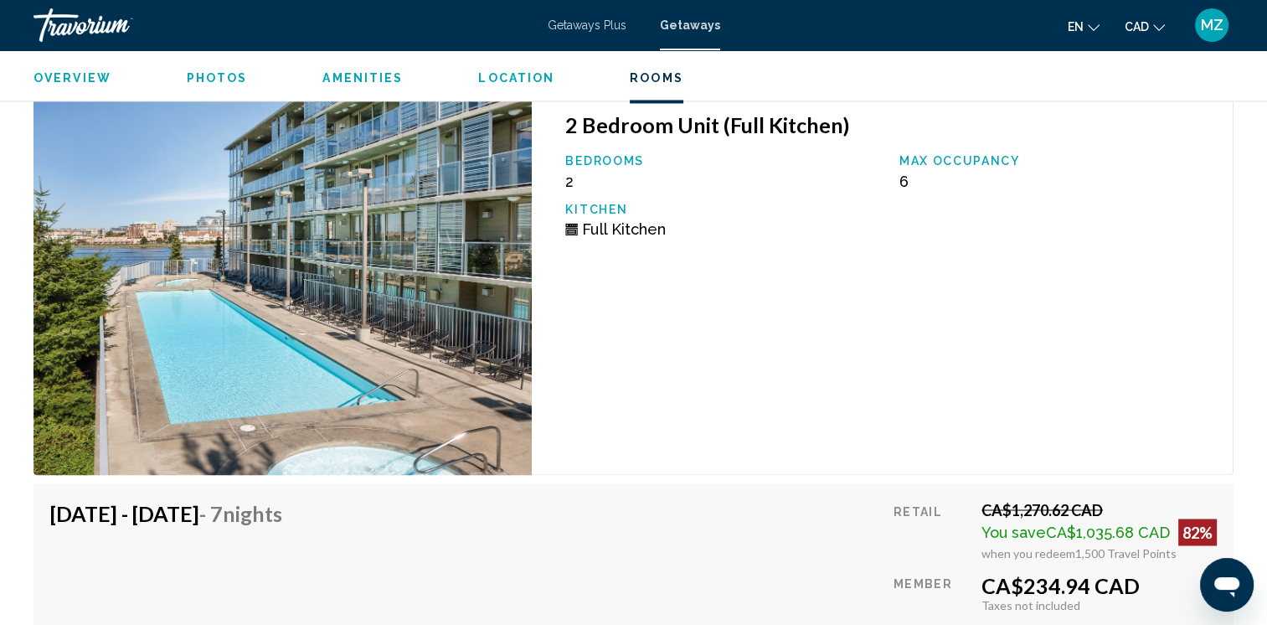
scroll to position [2512, 0]
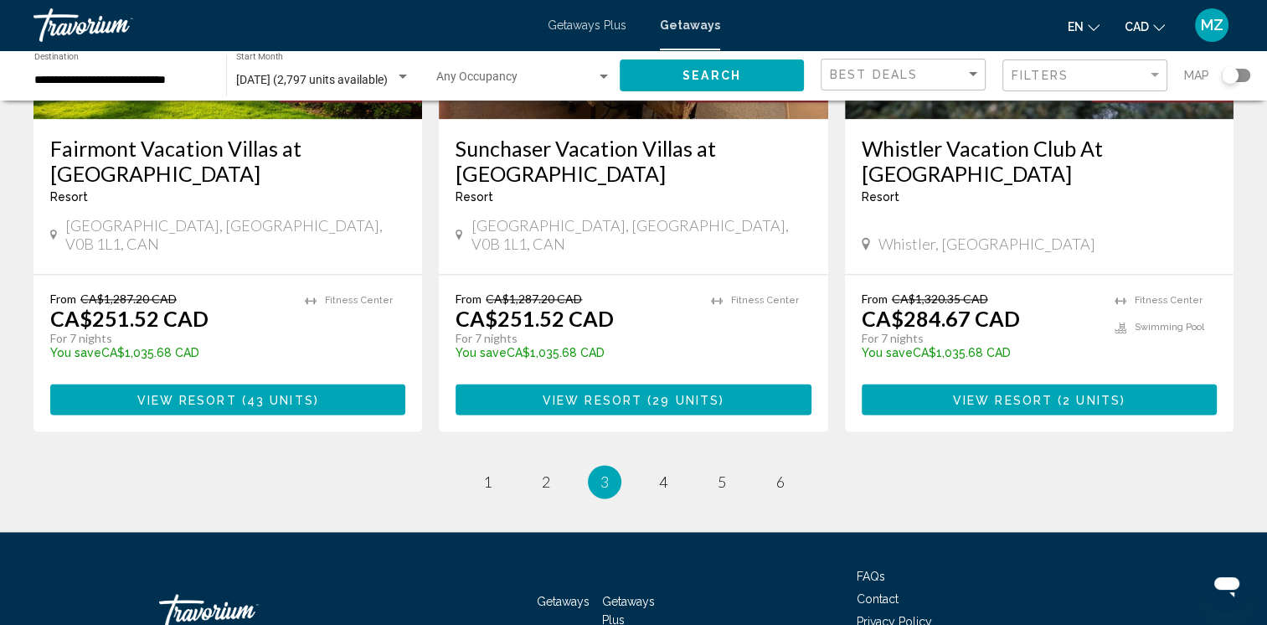
scroll to position [2118, 0]
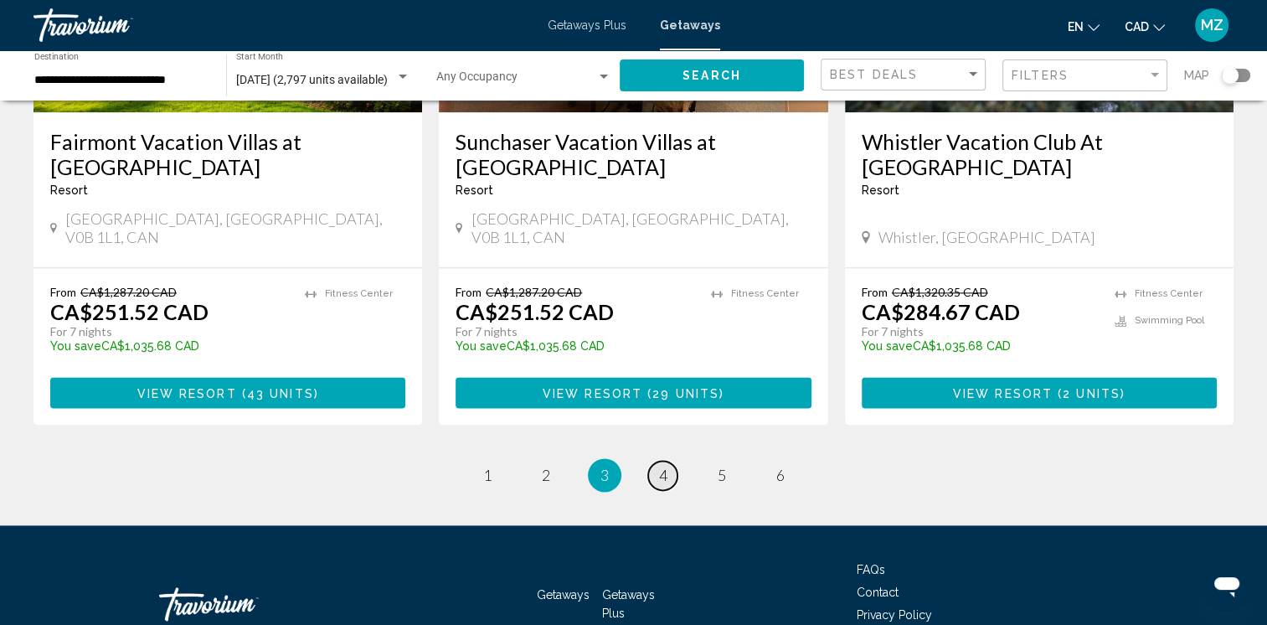
click at [662, 466] on span "4" at bounding box center [663, 475] width 8 height 18
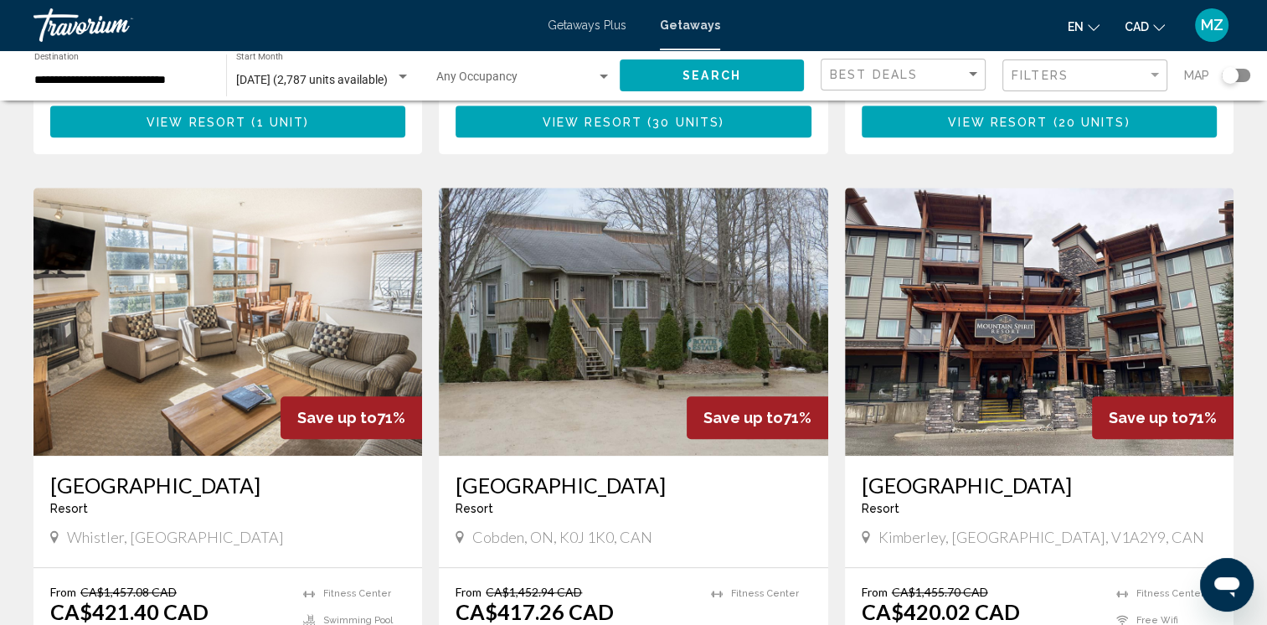
scroll to position [1256, 0]
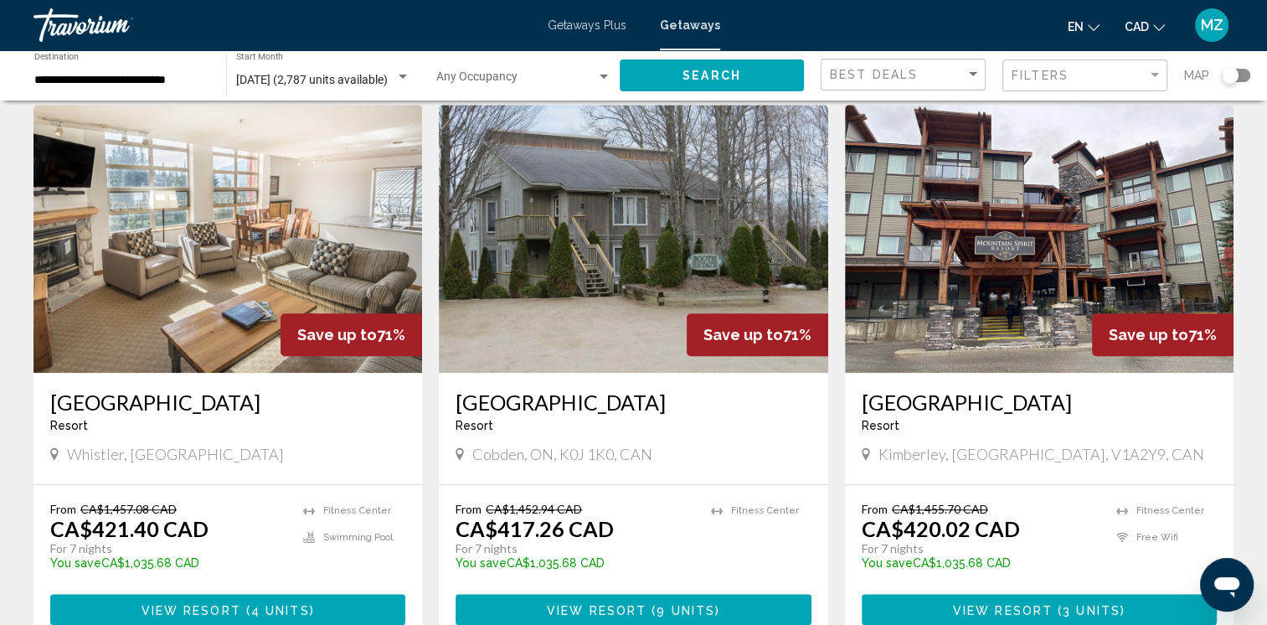
click at [159, 407] on h3 "[GEOGRAPHIC_DATA]" at bounding box center [227, 401] width 355 height 25
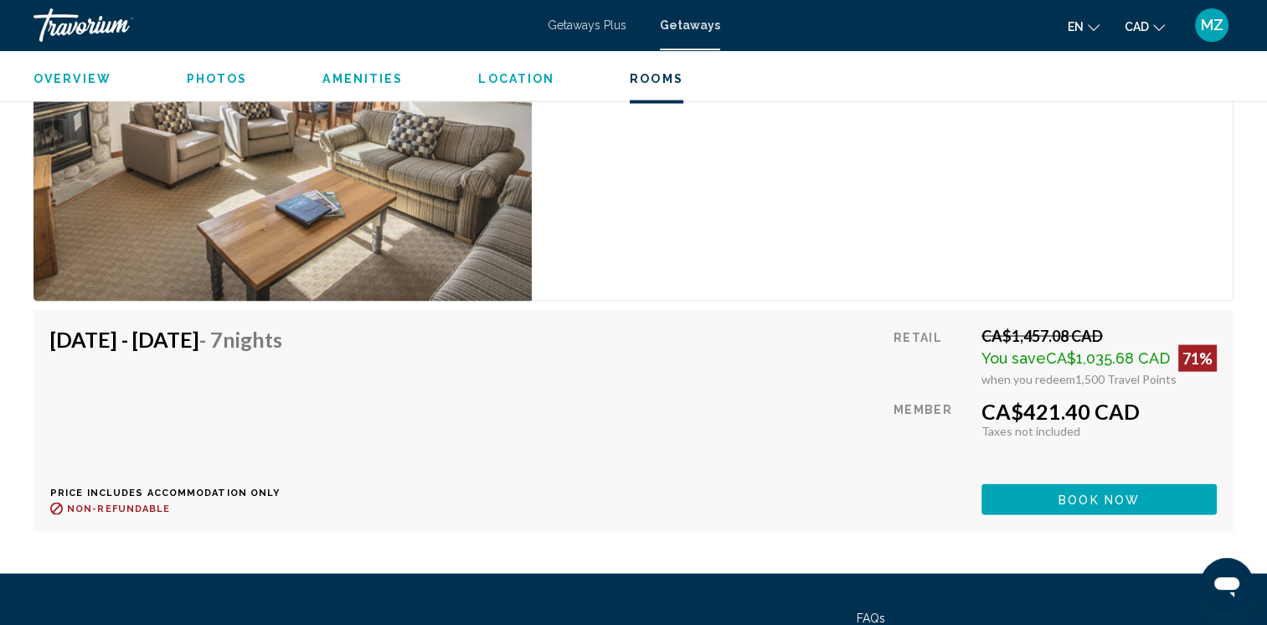
scroll to position [3245, 0]
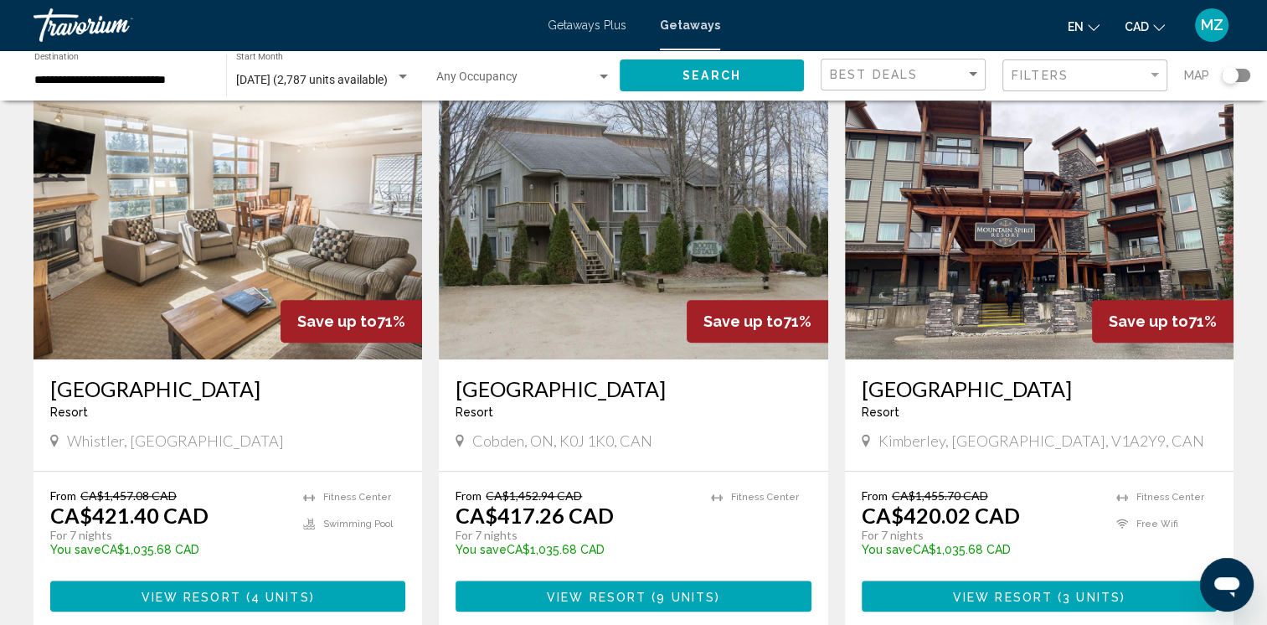
scroll to position [1340, 0]
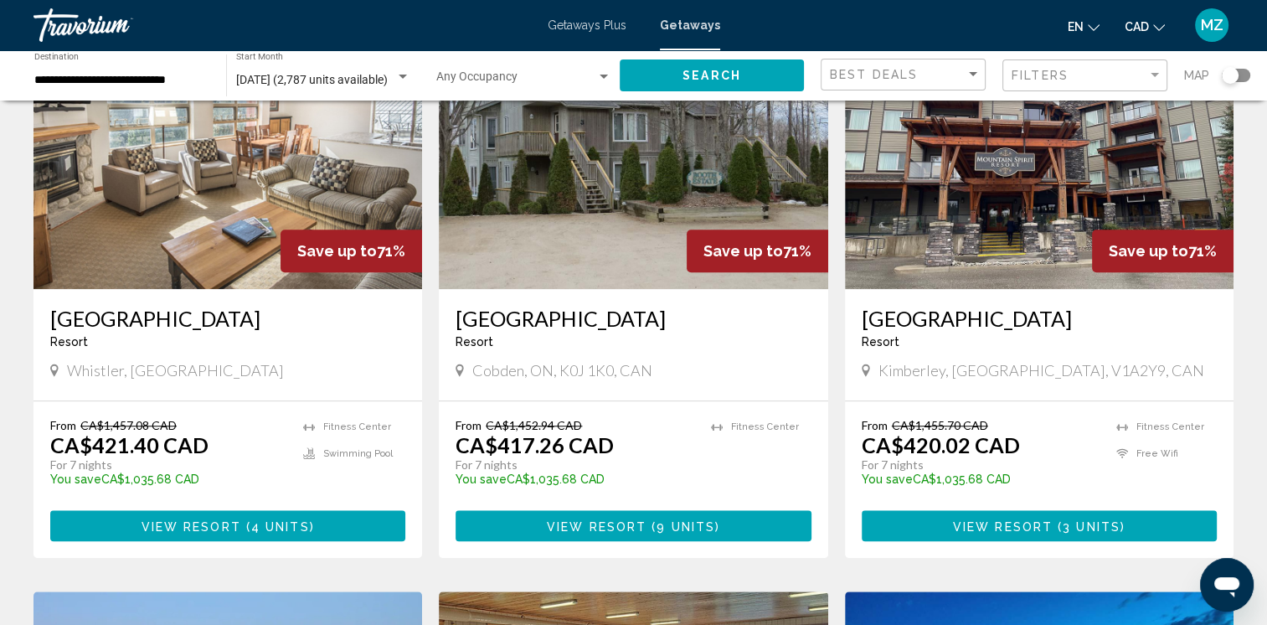
click at [932, 322] on h3 "[GEOGRAPHIC_DATA]" at bounding box center [1039, 318] width 355 height 25
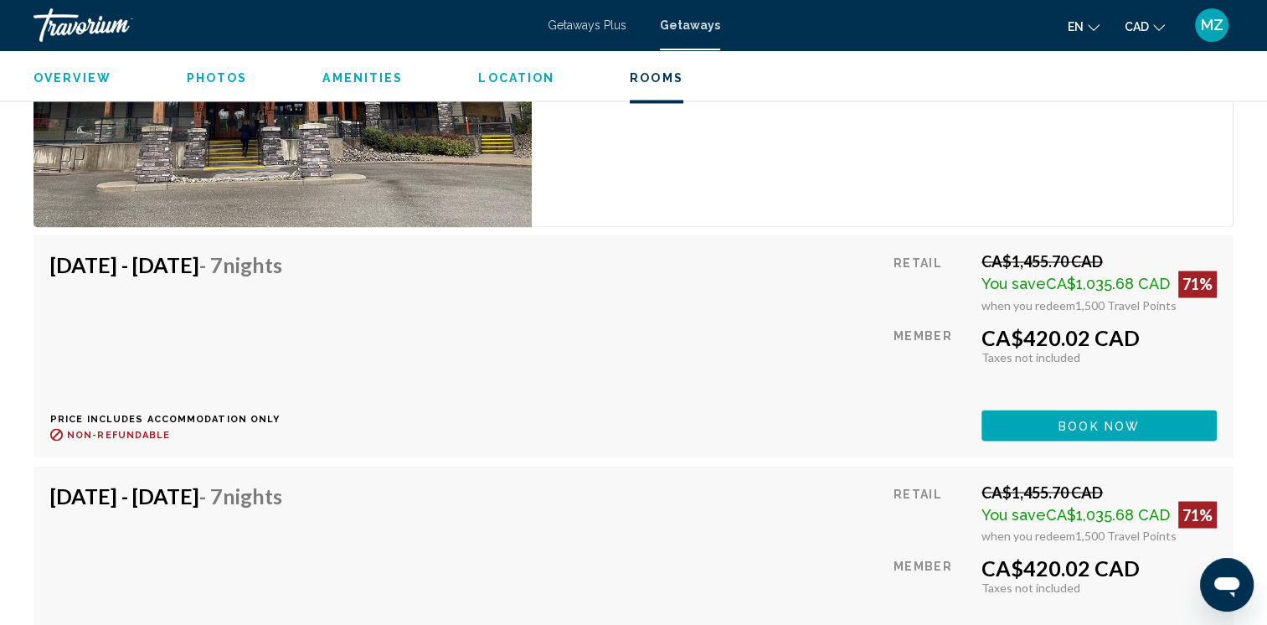
scroll to position [3014, 0]
